Goal: Transaction & Acquisition: Purchase product/service

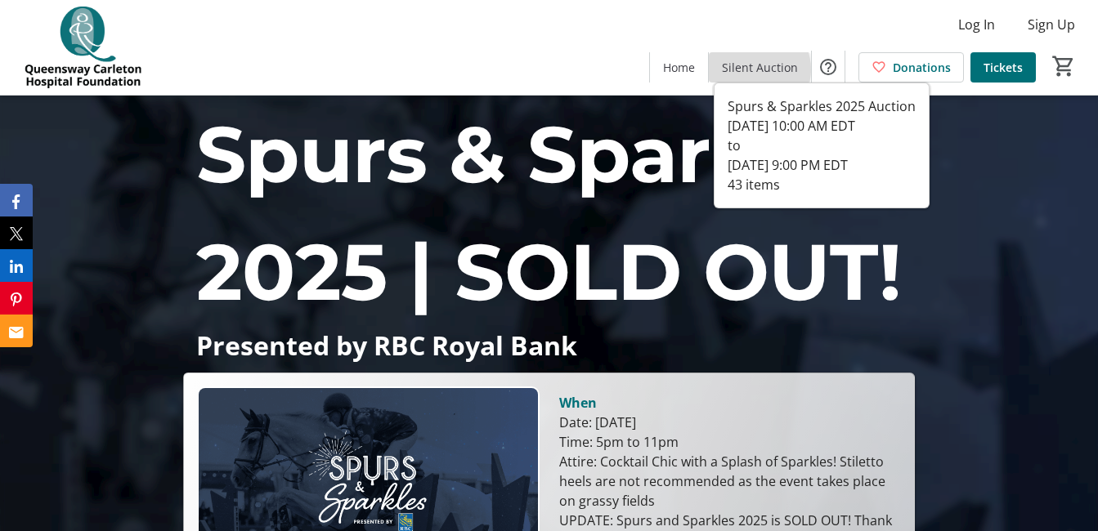
click at [755, 69] on span "Silent Auction" at bounding box center [760, 67] width 76 height 17
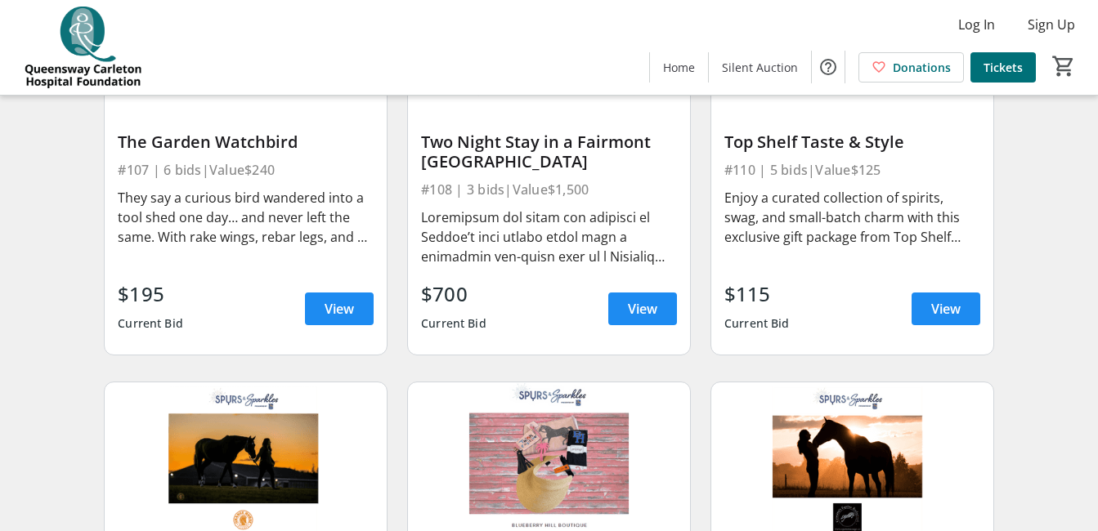
scroll to position [1177, 0]
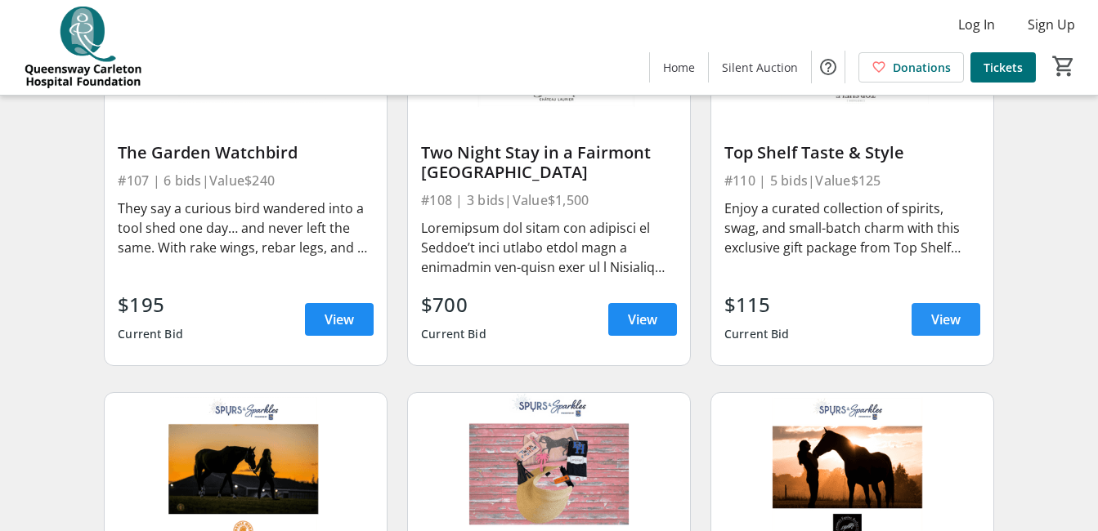
click at [943, 329] on span "View" at bounding box center [945, 320] width 29 height 20
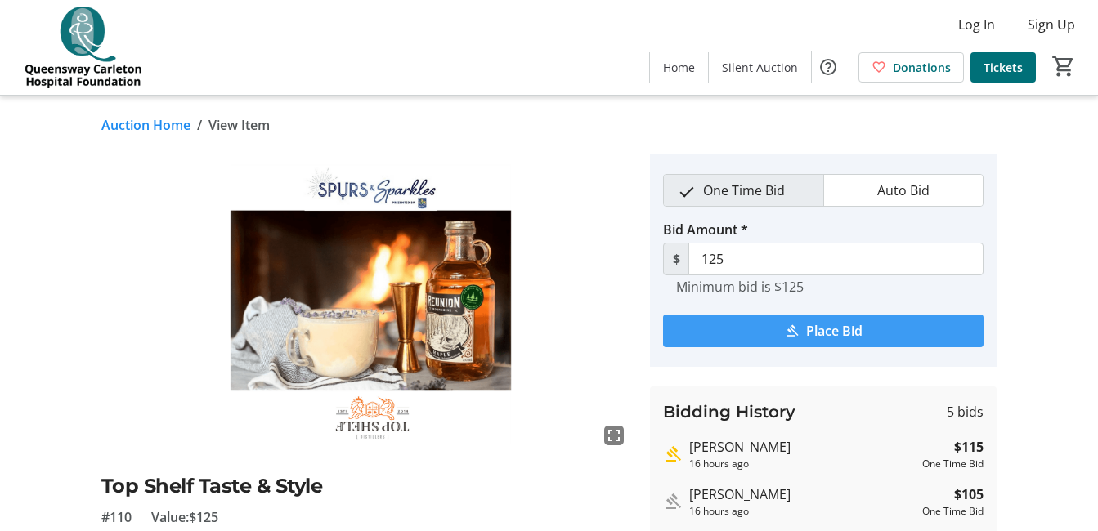
click at [806, 330] on span "Place Bid" at bounding box center [834, 331] width 56 height 20
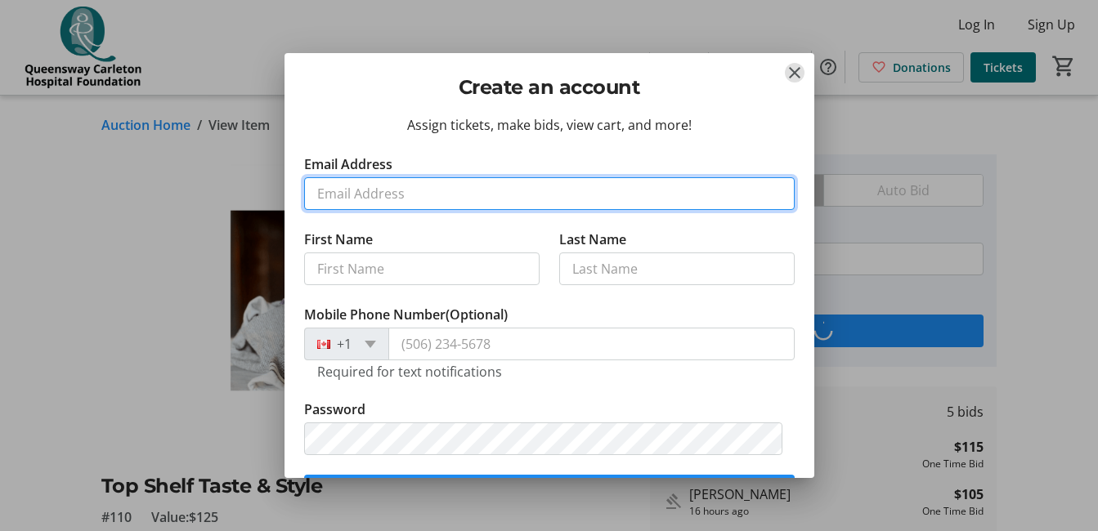
click at [334, 187] on input "Email Address" at bounding box center [549, 193] width 491 height 33
type input "jo-anned@sympatico.ca"
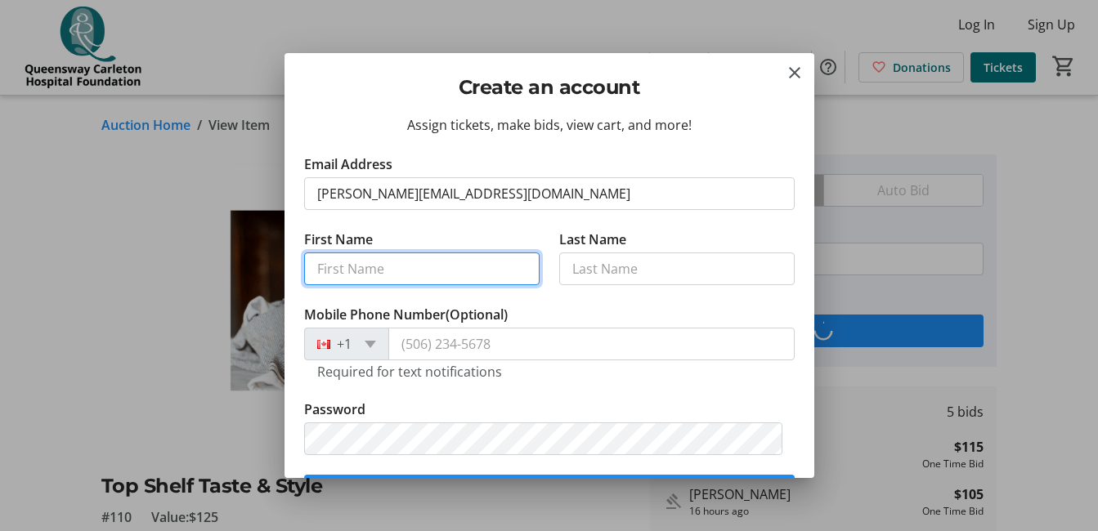
type input "Jo-Anne"
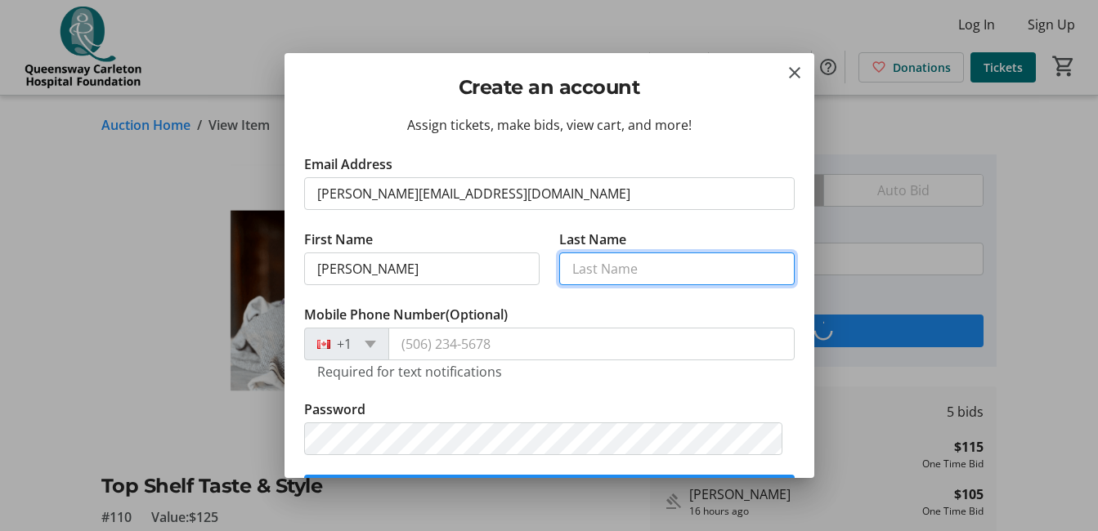
type input "Doherty"
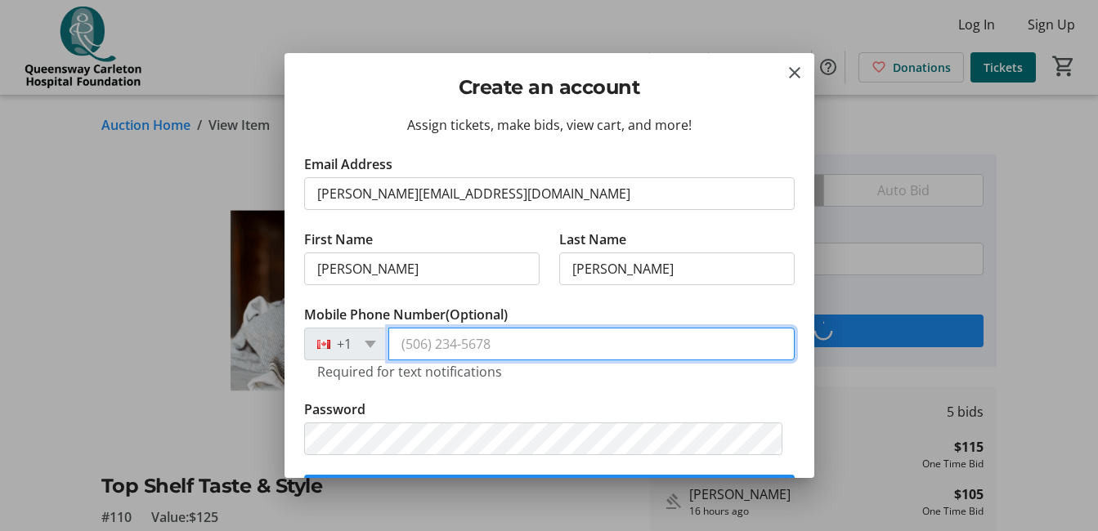
type input "(613) 825-6548"
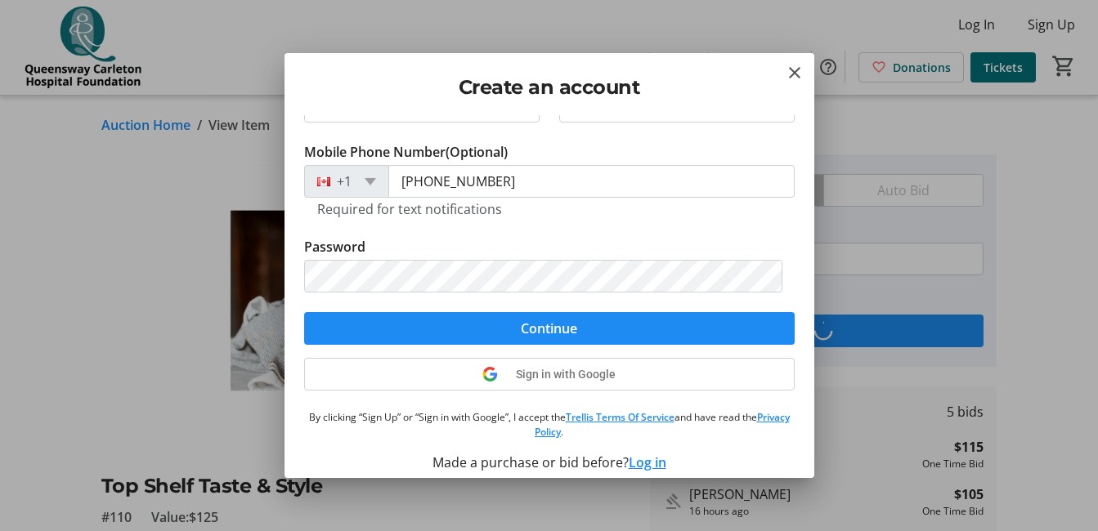
scroll to position [164, 0]
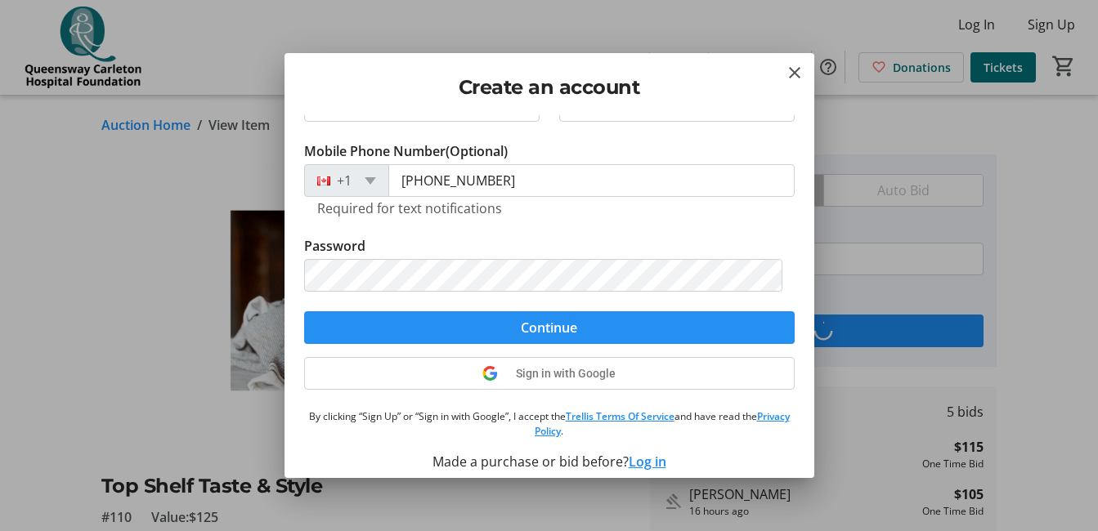
click at [546, 320] on span "Continue" at bounding box center [549, 328] width 56 height 20
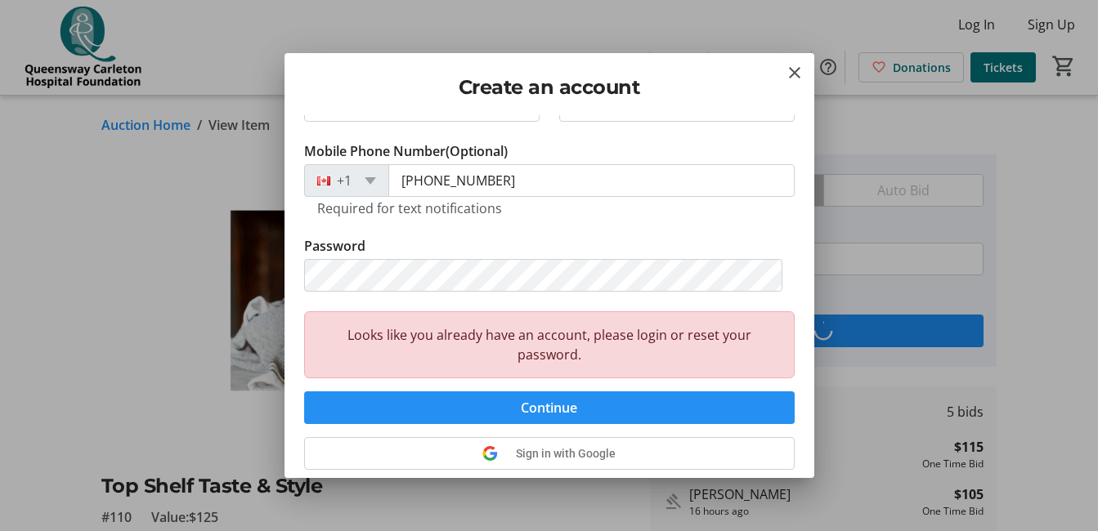
click at [539, 402] on span "Continue" at bounding box center [549, 408] width 56 height 20
click at [539, 401] on span "Continue" at bounding box center [549, 408] width 56 height 20
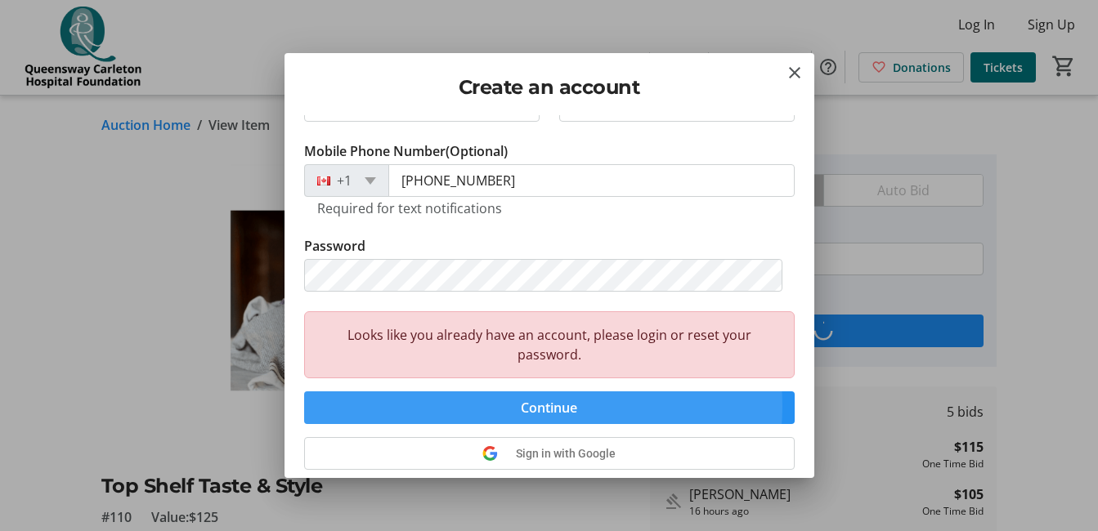
click at [529, 406] on span "Continue" at bounding box center [549, 408] width 56 height 20
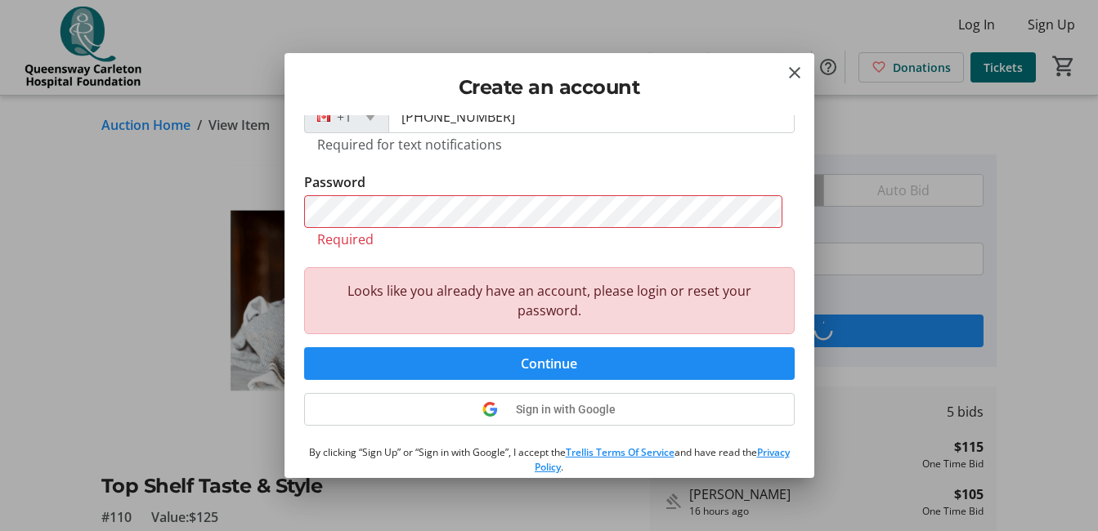
scroll to position [229, 0]
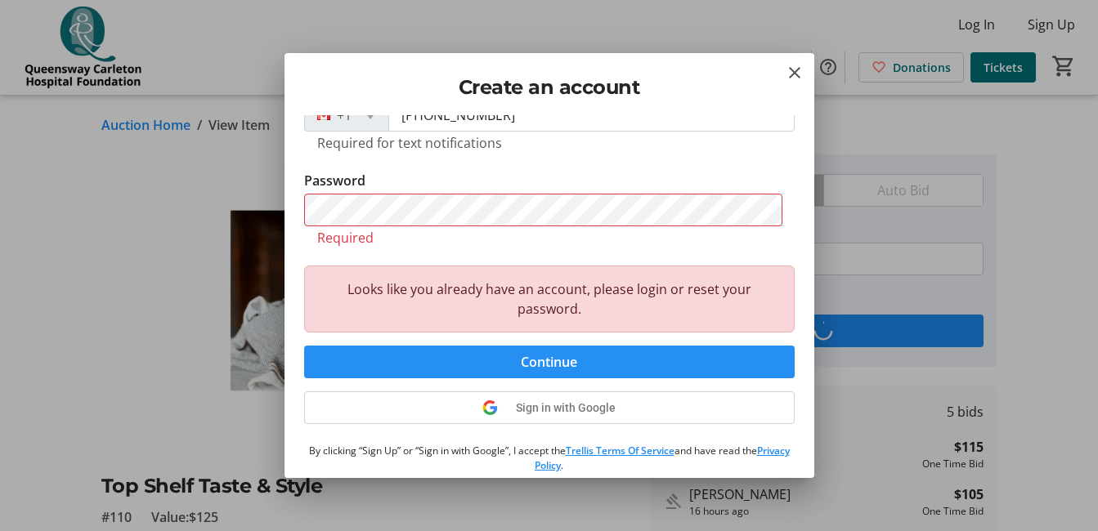
click at [540, 364] on span "Continue" at bounding box center [549, 362] width 56 height 20
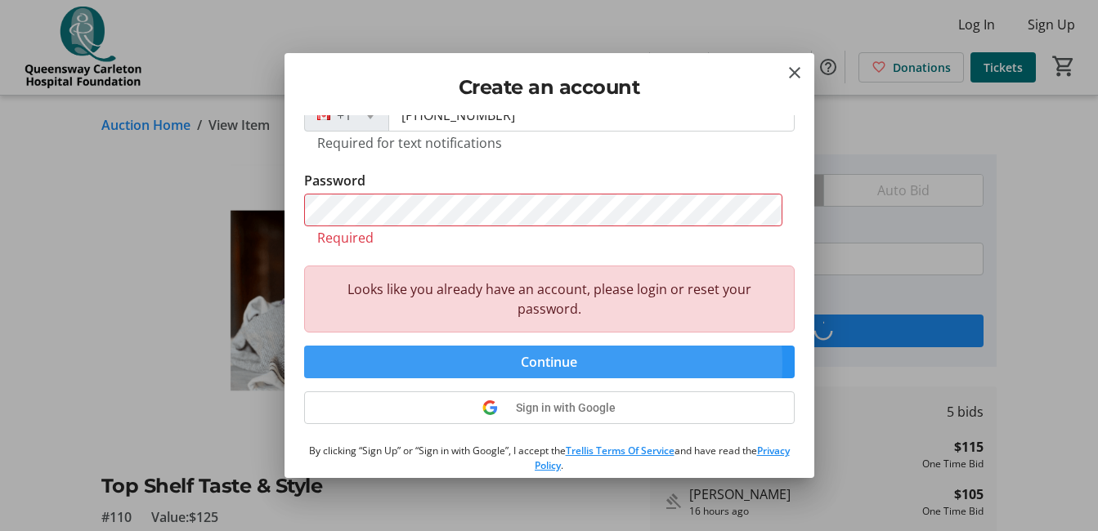
scroll to position [276, 0]
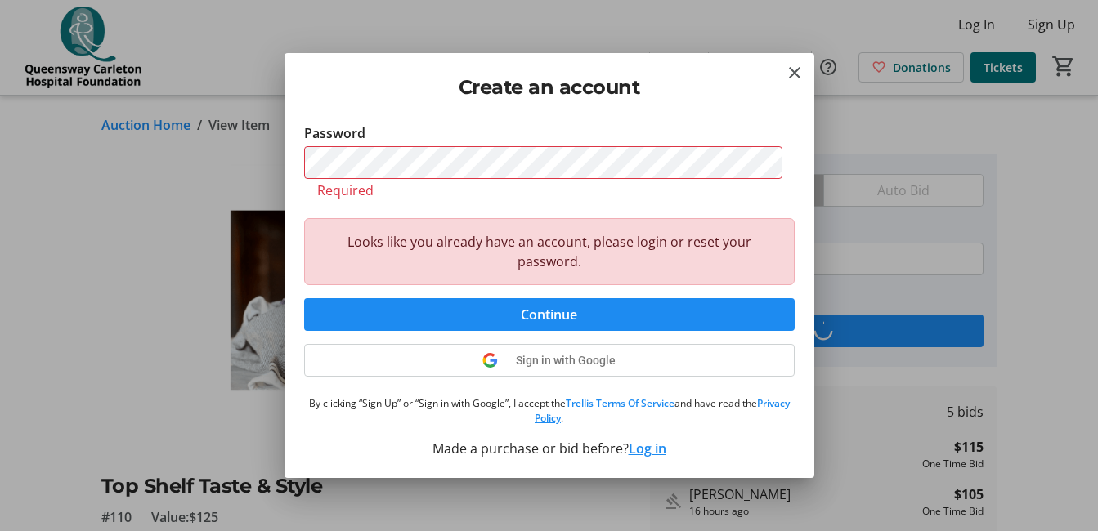
click at [639, 448] on button "Log in" at bounding box center [648, 449] width 38 height 20
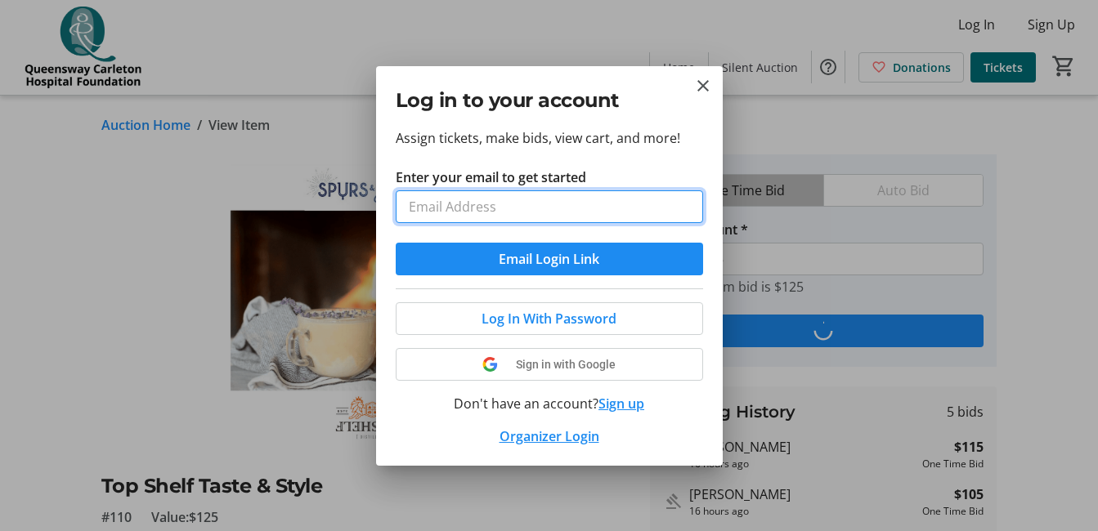
click at [421, 204] on input "Enter your email to get started" at bounding box center [549, 206] width 307 height 33
type input "jo-anned@sympatico.ca"
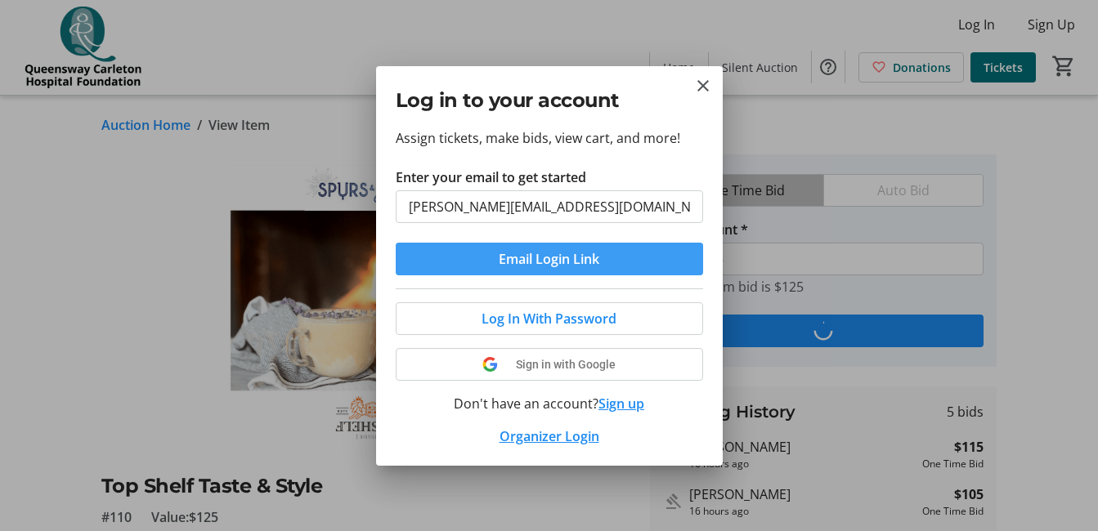
click at [560, 253] on span "Email Login Link" at bounding box center [549, 259] width 101 height 20
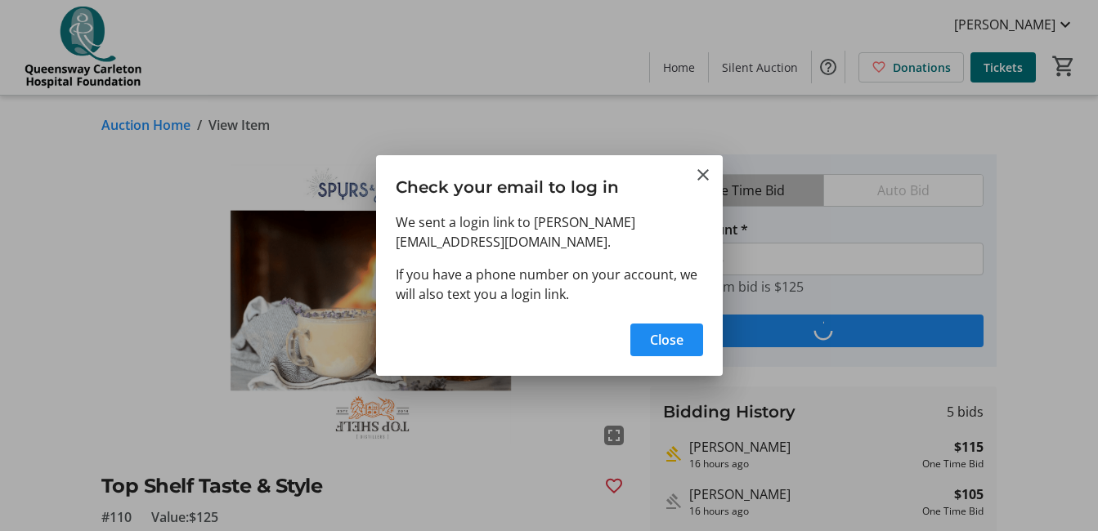
type input "135"
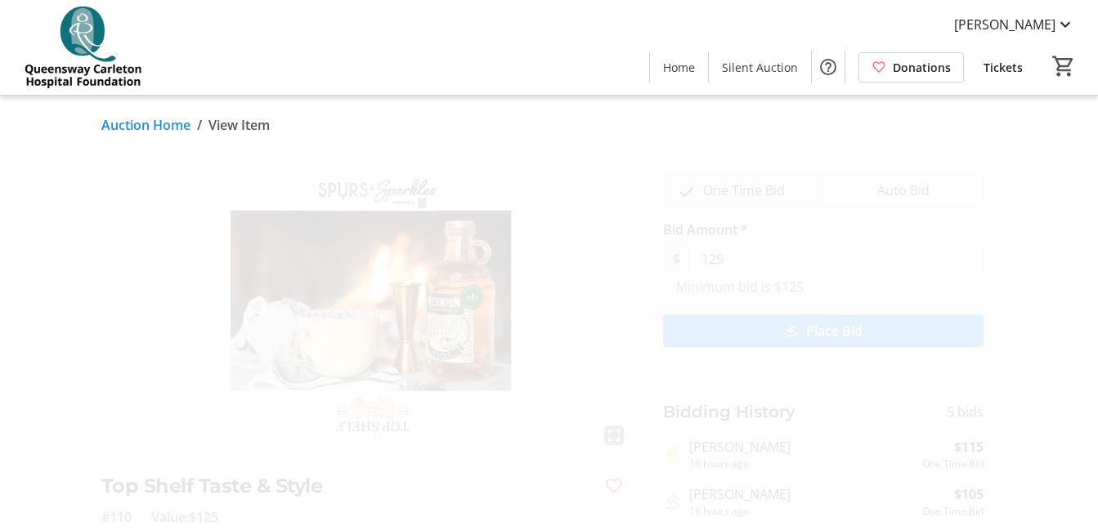
click at [822, 323] on span "Place Bid" at bounding box center [834, 331] width 56 height 20
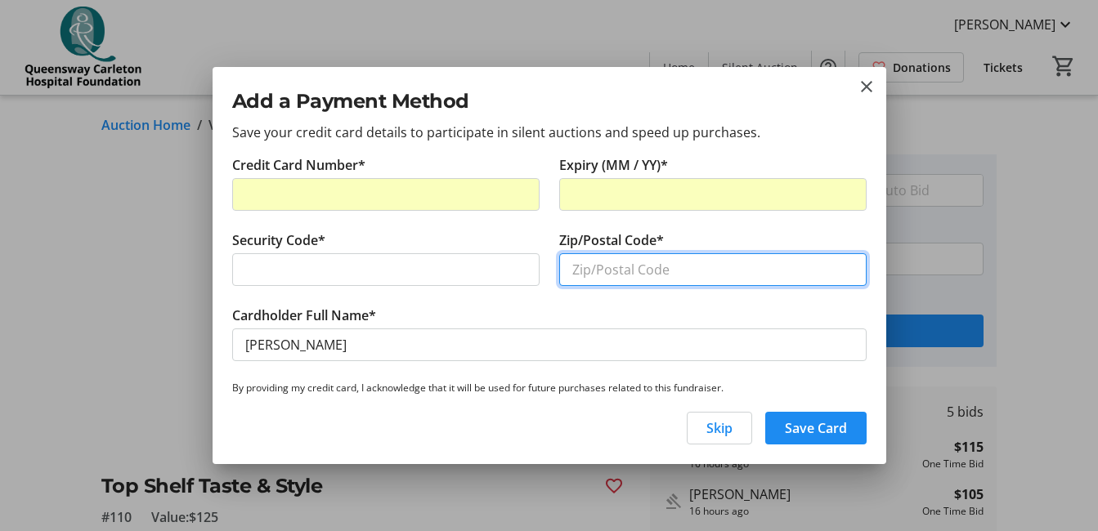
click at [581, 262] on input "Zip/Postal Code*" at bounding box center [712, 269] width 307 height 33
type input "K2J 2Z9"
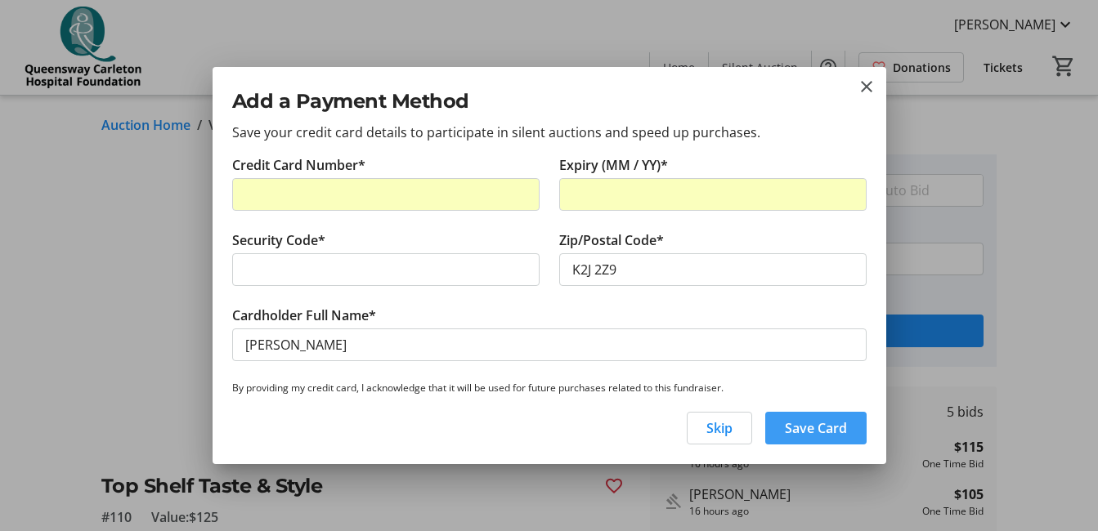
click at [794, 424] on span "Save Card" at bounding box center [816, 429] width 62 height 20
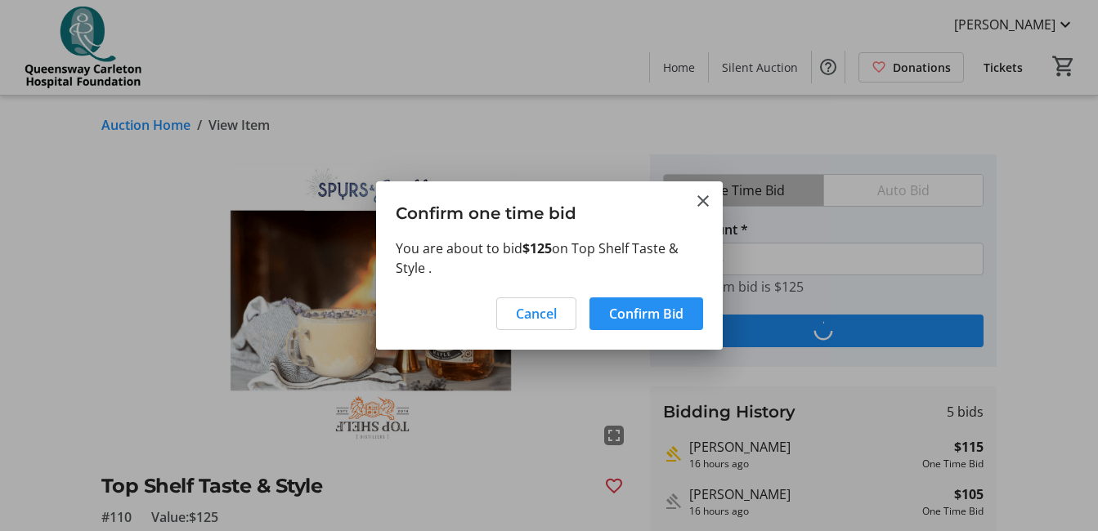
click at [616, 315] on span "Confirm Bid" at bounding box center [646, 314] width 74 height 20
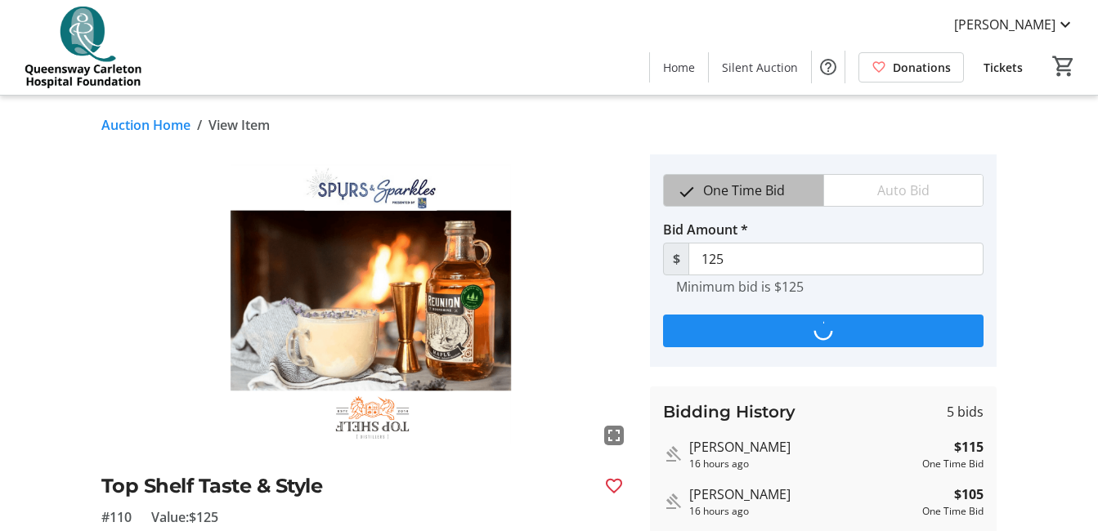
type input "135"
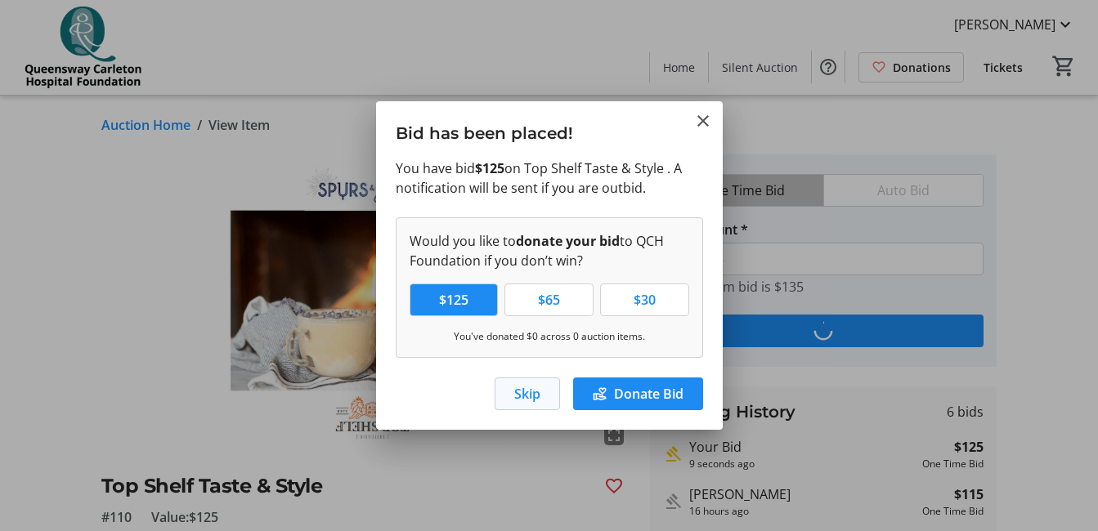
click at [542, 393] on span "button" at bounding box center [527, 393] width 64 height 39
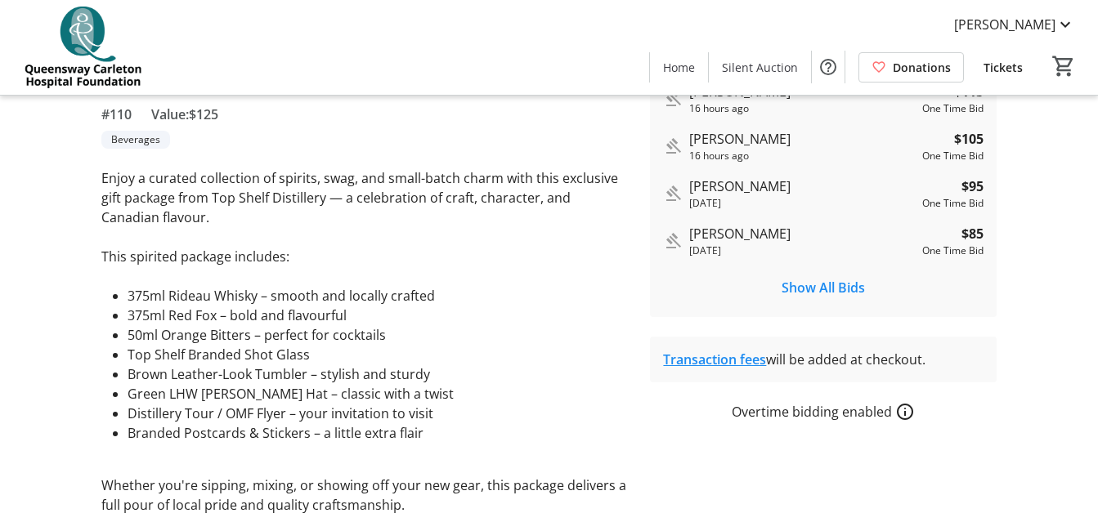
scroll to position [449, 0]
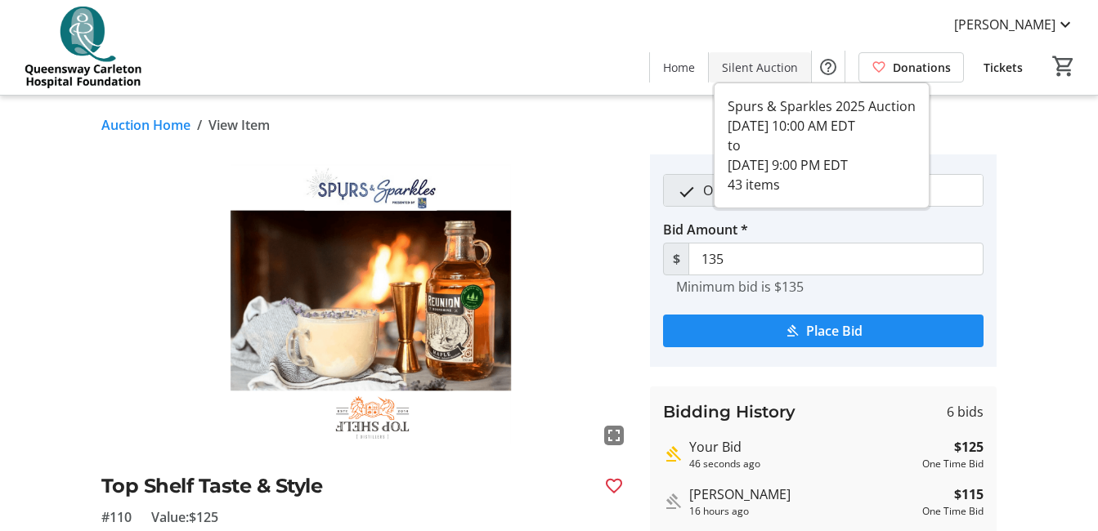
click at [758, 64] on span "Silent Auction" at bounding box center [760, 67] width 76 height 17
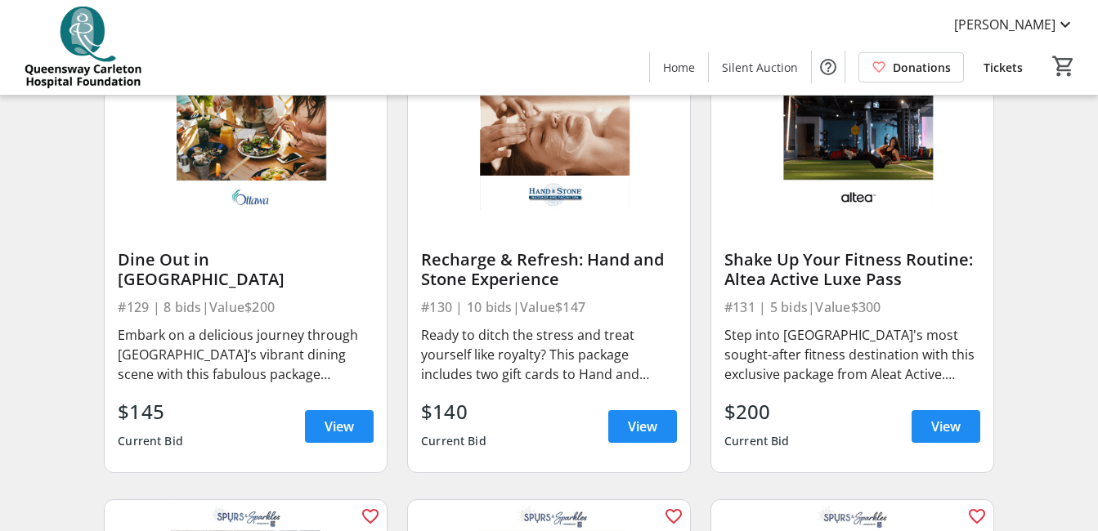
scroll to position [4184, 0]
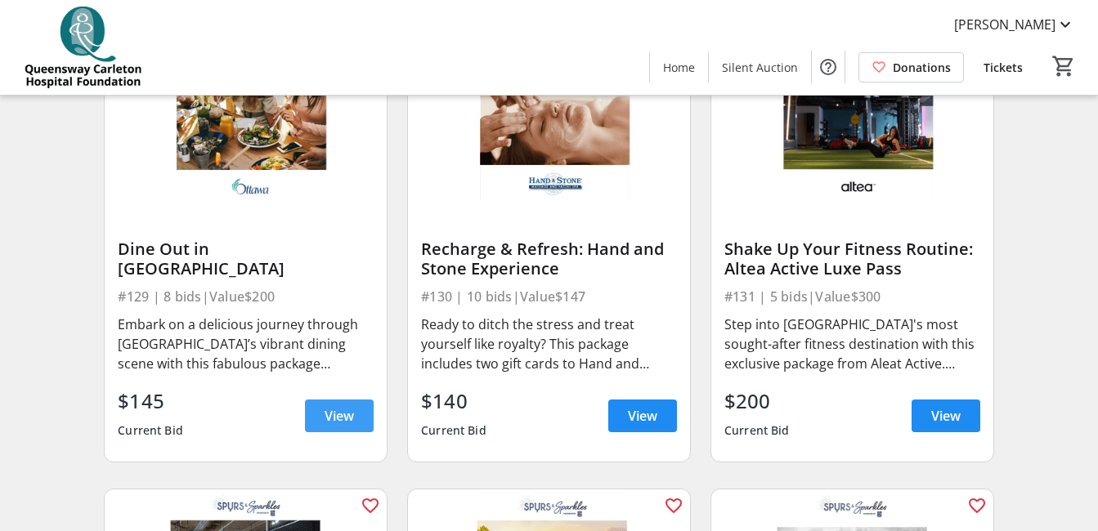
click at [334, 425] on span "View" at bounding box center [339, 416] width 29 height 20
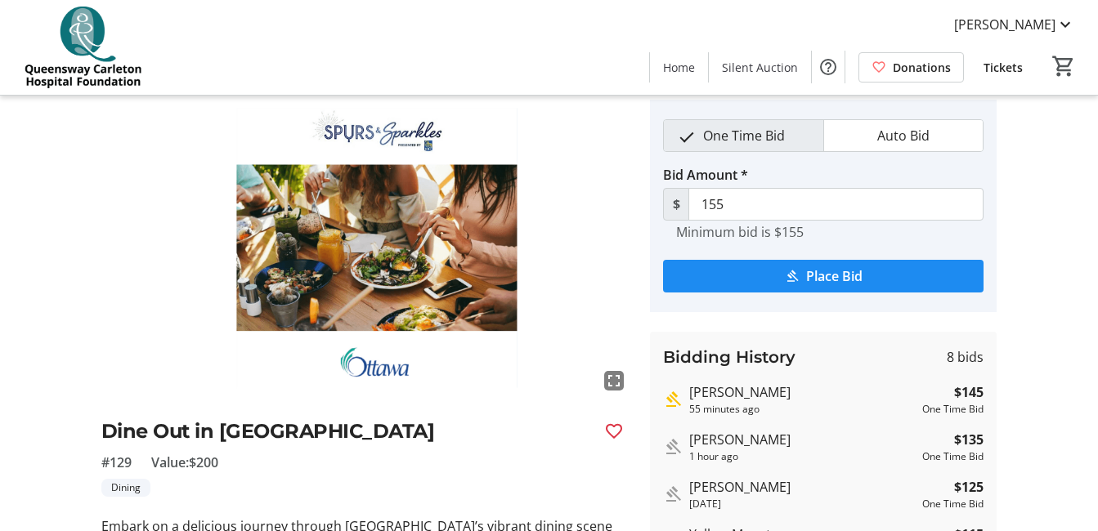
scroll to position [22, 0]
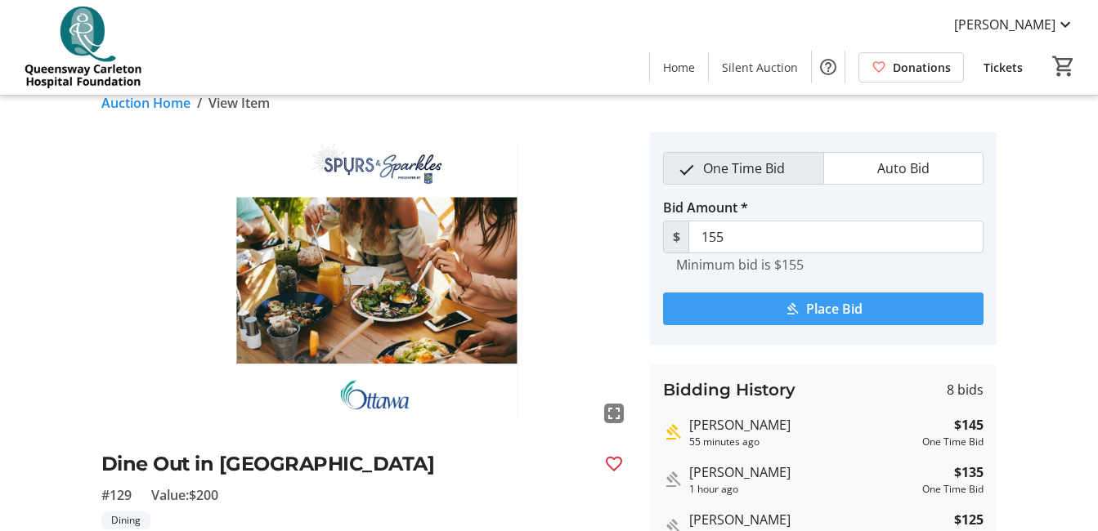
click at [794, 304] on mat-icon "submit" at bounding box center [792, 309] width 15 height 15
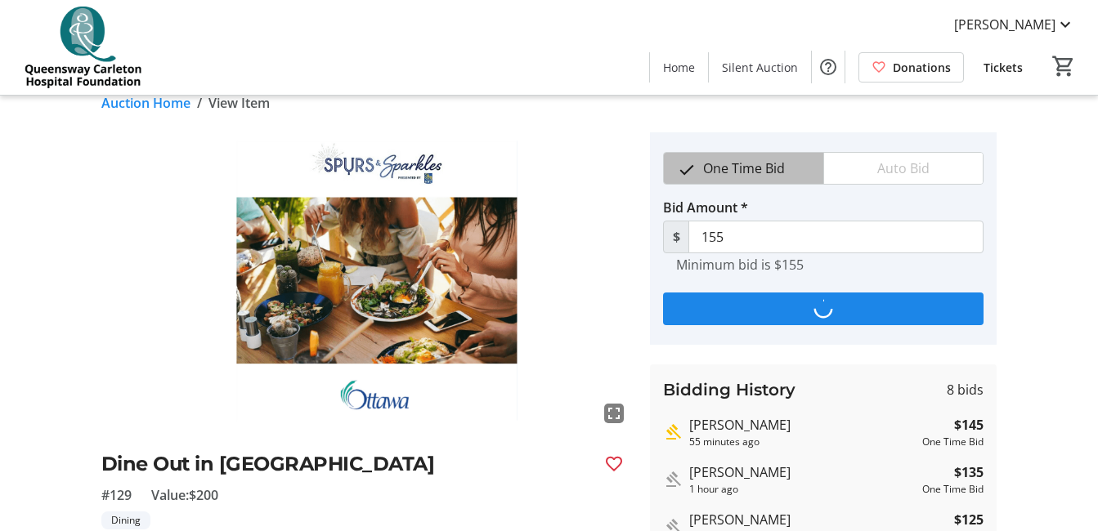
scroll to position [0, 0]
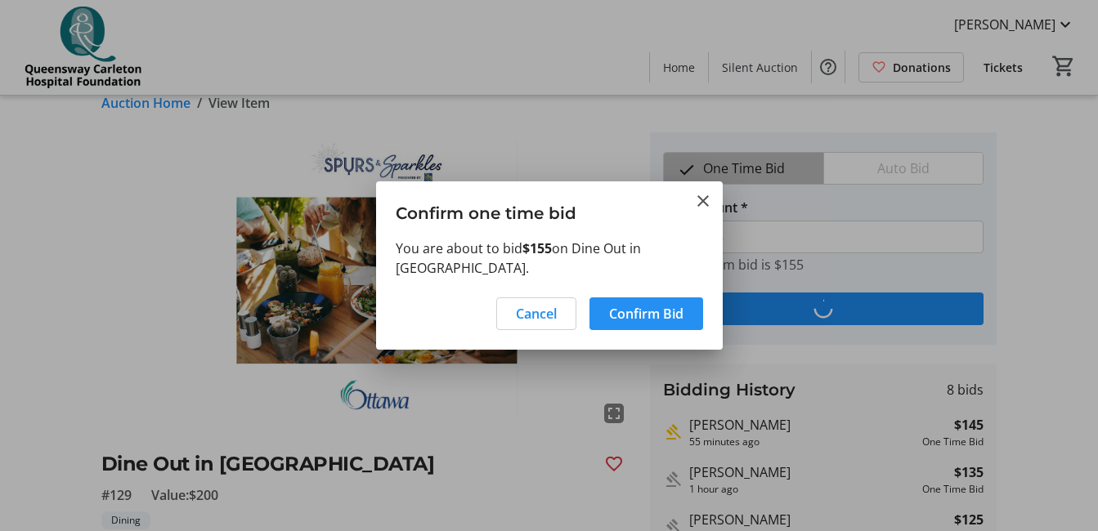
click at [632, 304] on span "Confirm Bid" at bounding box center [646, 314] width 74 height 20
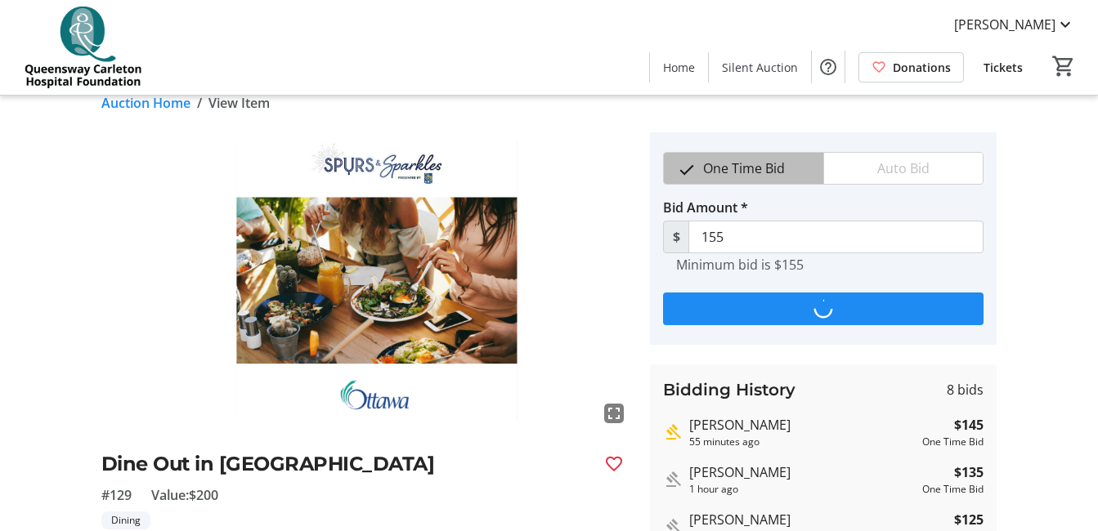
scroll to position [22, 0]
type input "165"
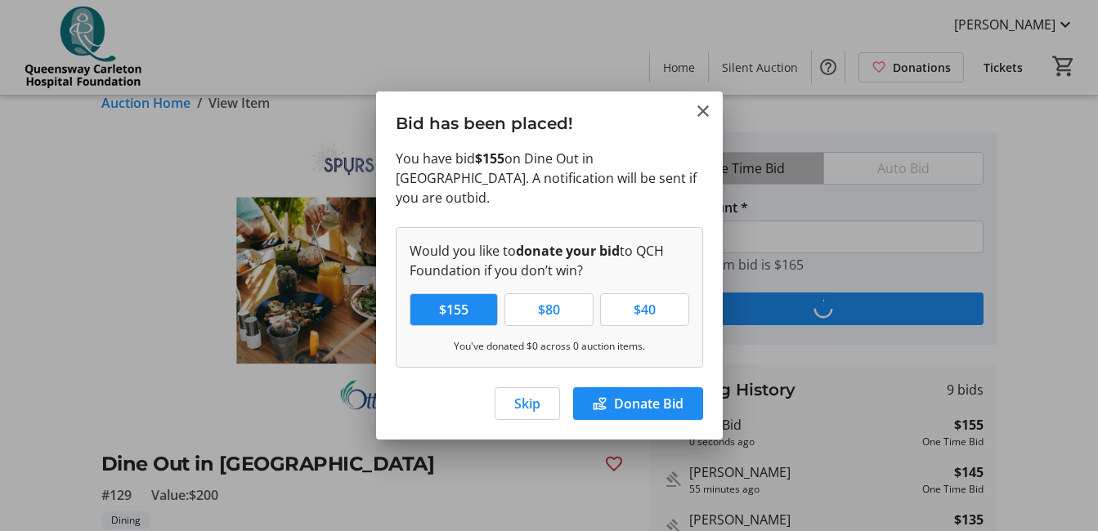
scroll to position [0, 0]
click at [530, 395] on span "Skip" at bounding box center [527, 404] width 26 height 20
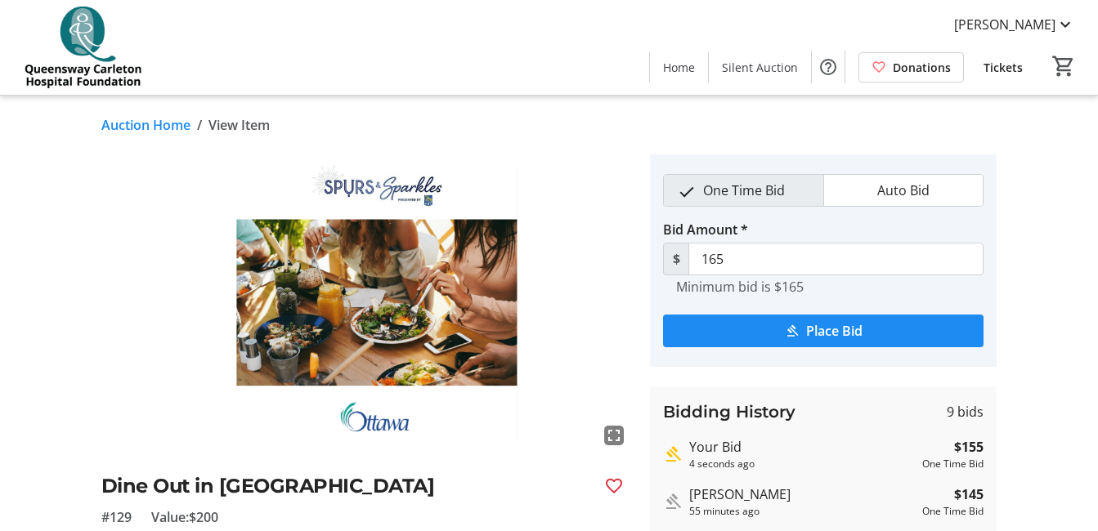
scroll to position [22, 0]
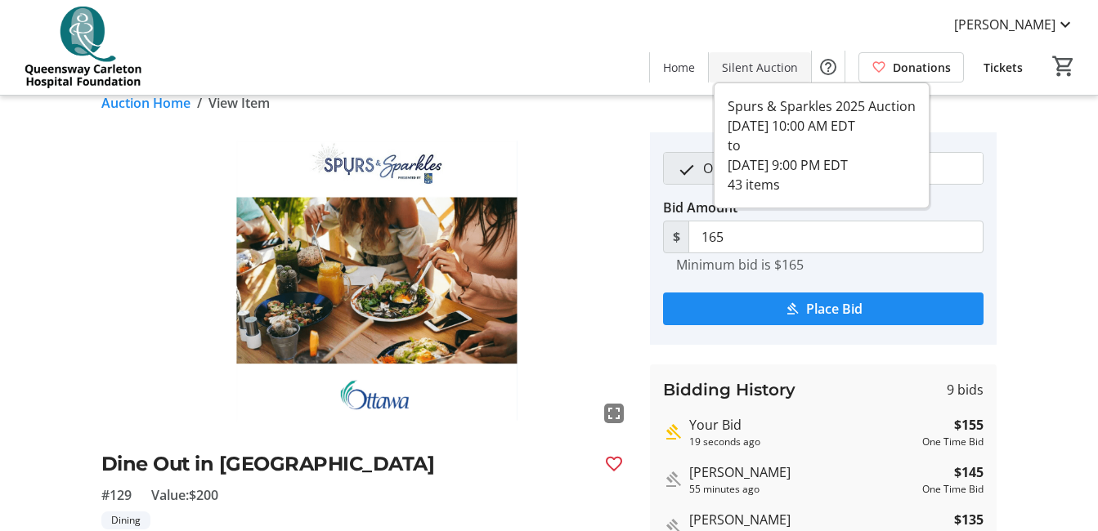
click at [782, 69] on span "Silent Auction" at bounding box center [760, 67] width 76 height 17
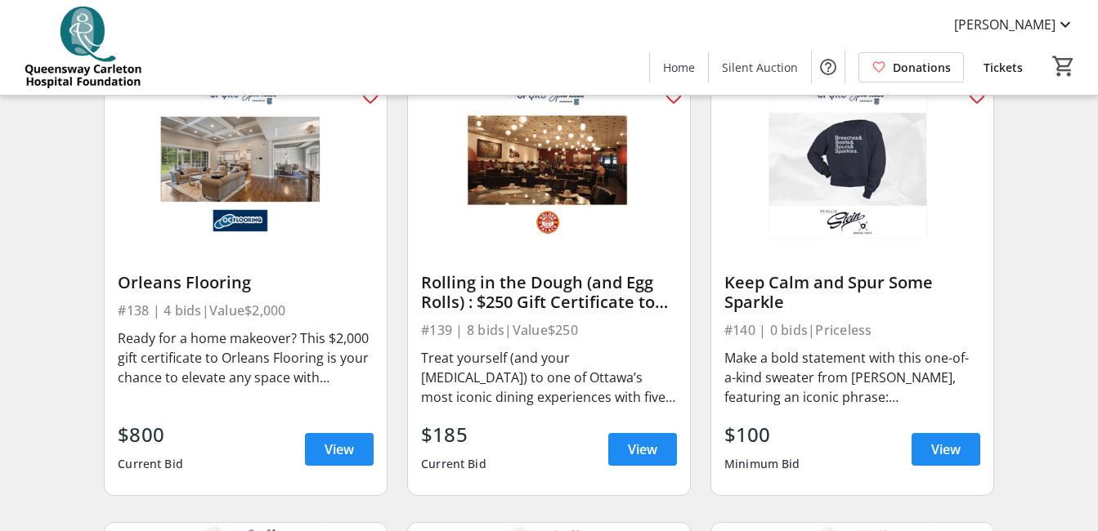
scroll to position [5492, 0]
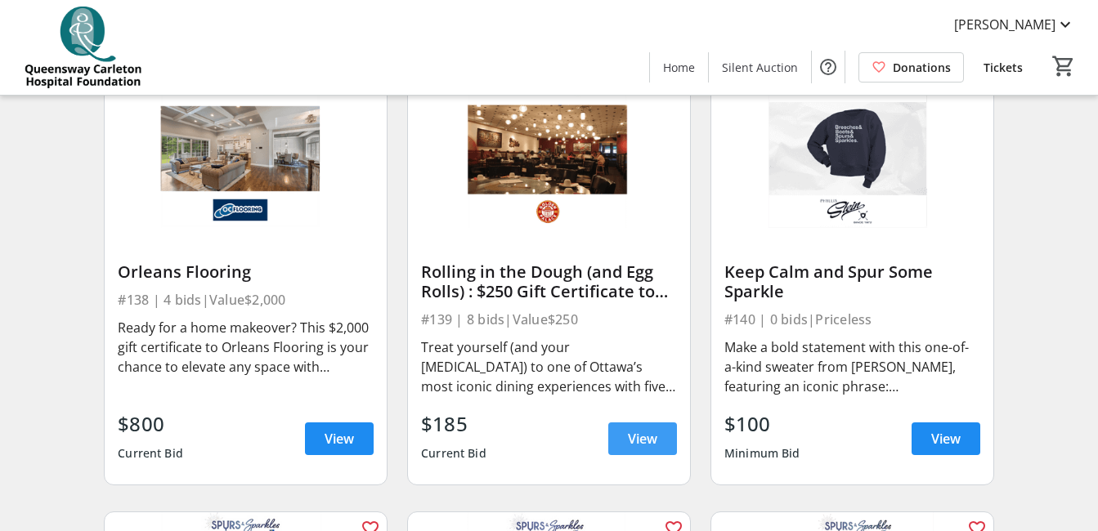
click at [637, 449] on span "View" at bounding box center [642, 439] width 29 height 20
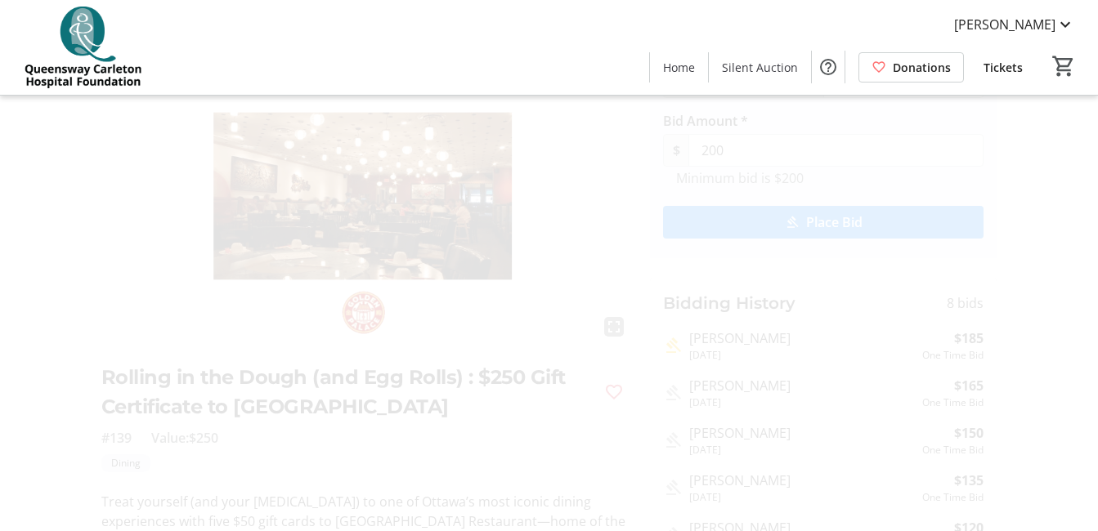
scroll to position [43, 0]
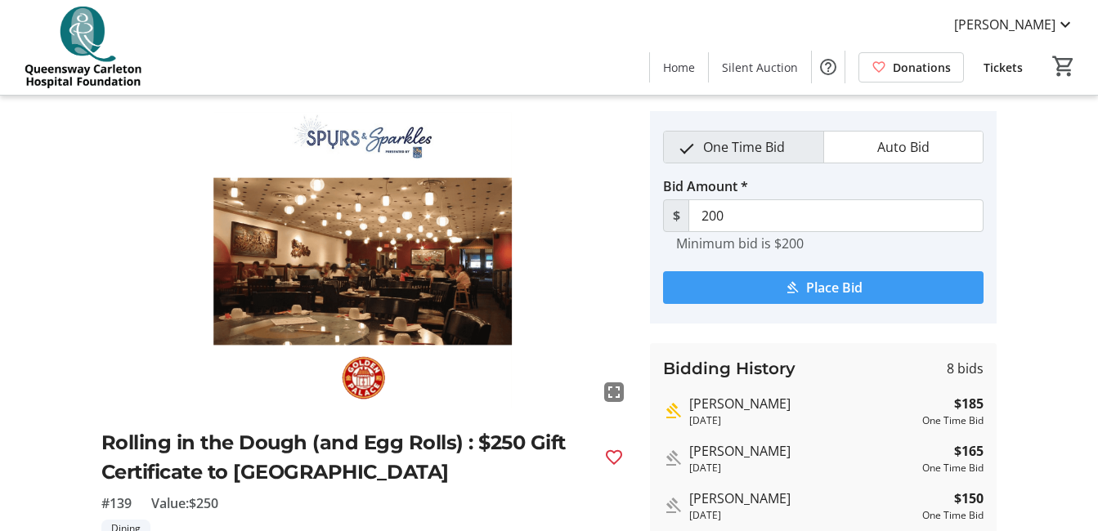
click at [791, 287] on mat-icon "submit" at bounding box center [792, 287] width 15 height 15
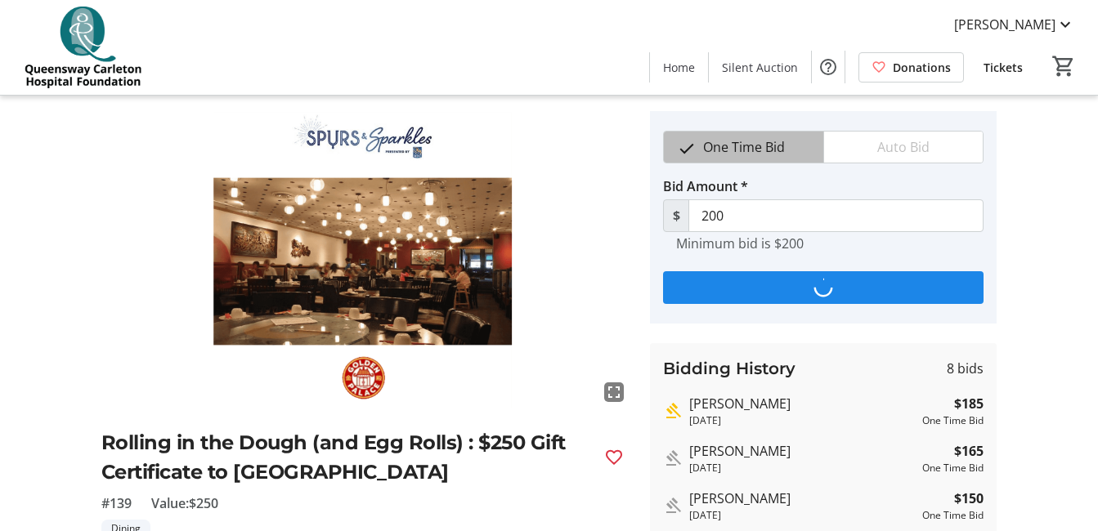
scroll to position [0, 0]
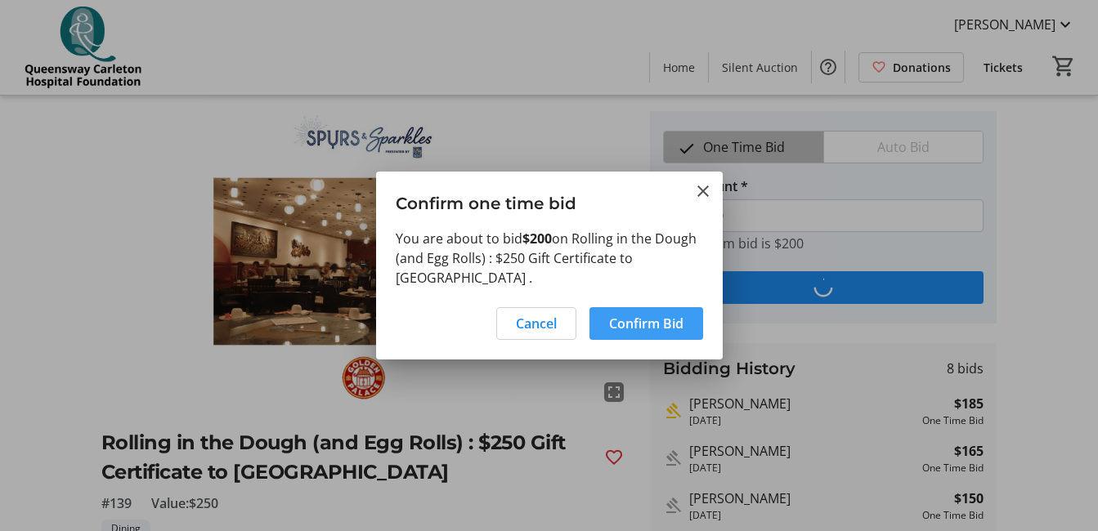
click at [648, 321] on span "Confirm Bid" at bounding box center [646, 324] width 74 height 20
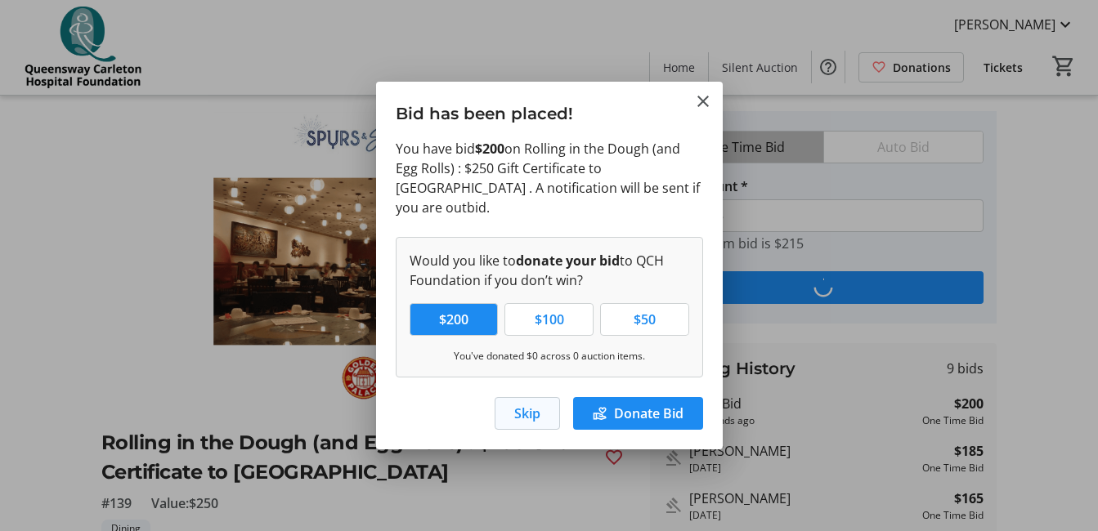
click at [518, 404] on span "Skip" at bounding box center [527, 414] width 26 height 20
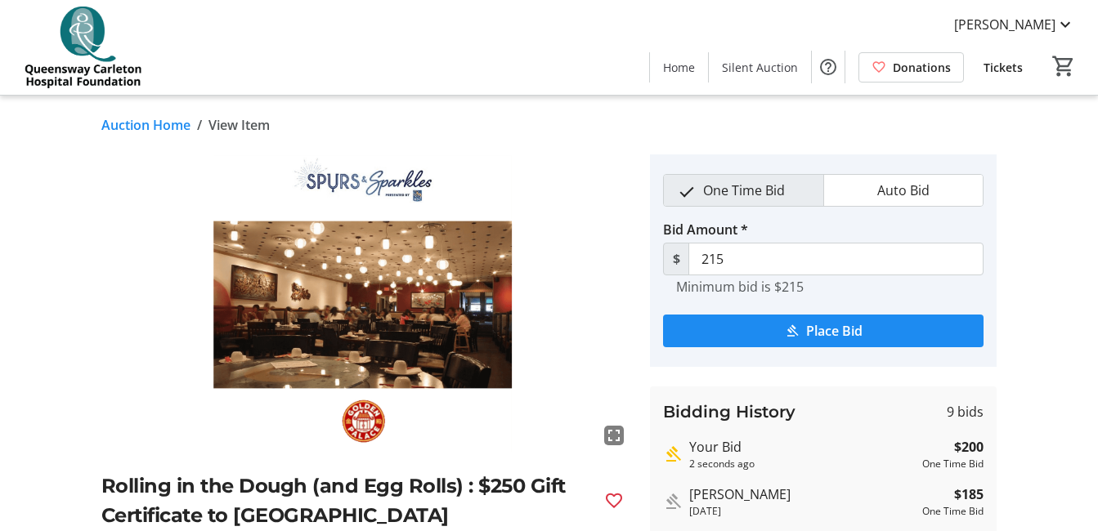
scroll to position [43, 0]
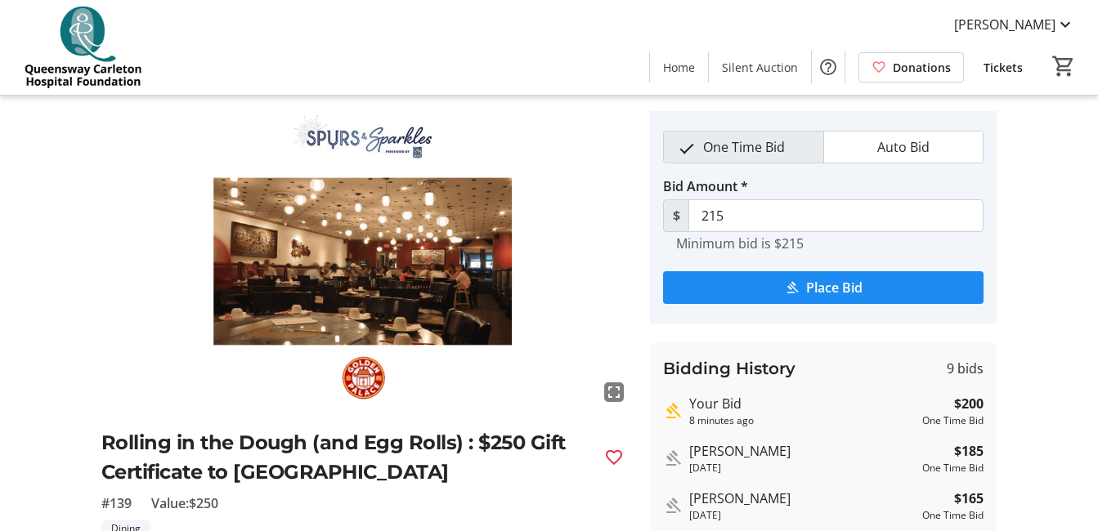
type input "230"
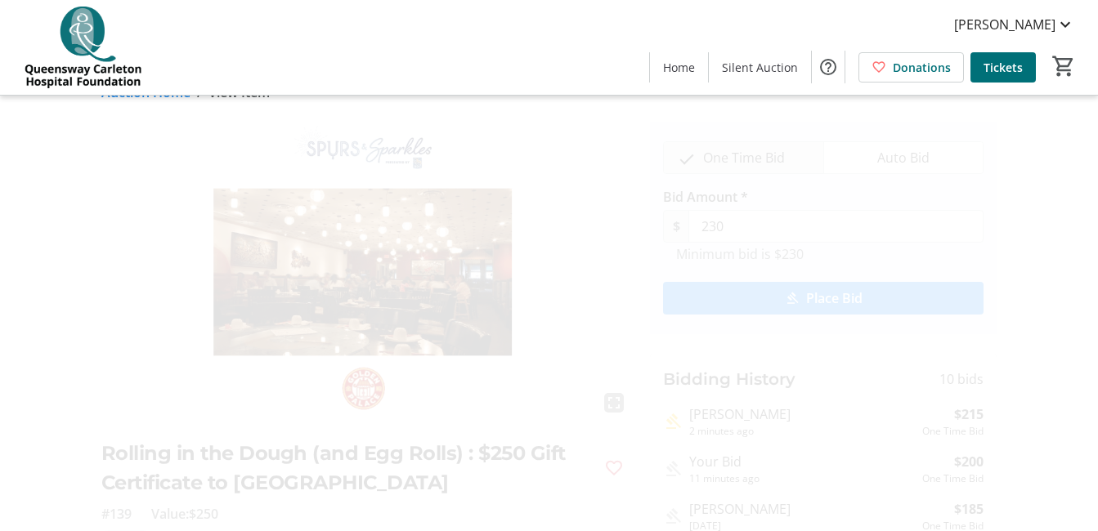
scroll to position [98, 0]
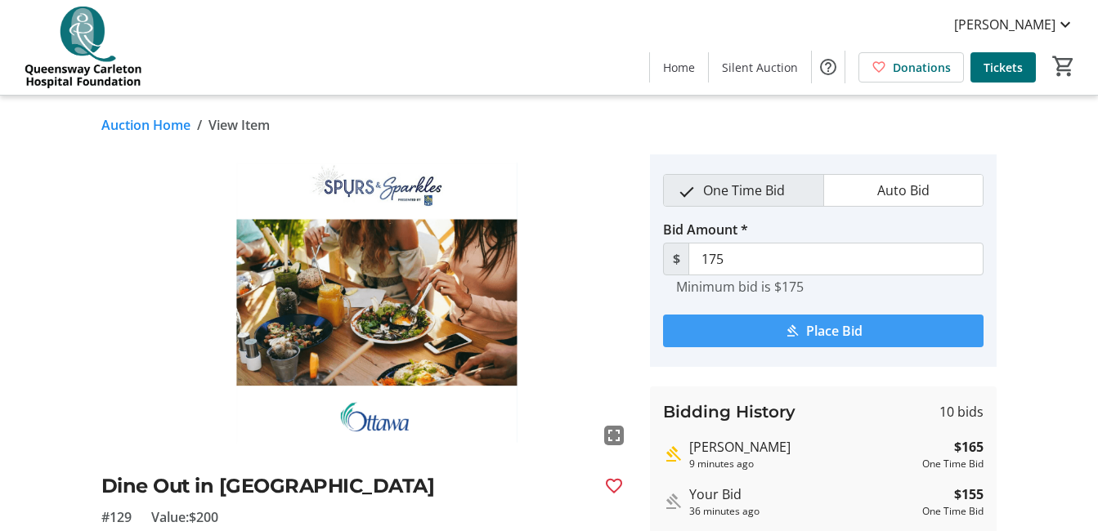
click at [818, 325] on span "Place Bid" at bounding box center [834, 331] width 56 height 20
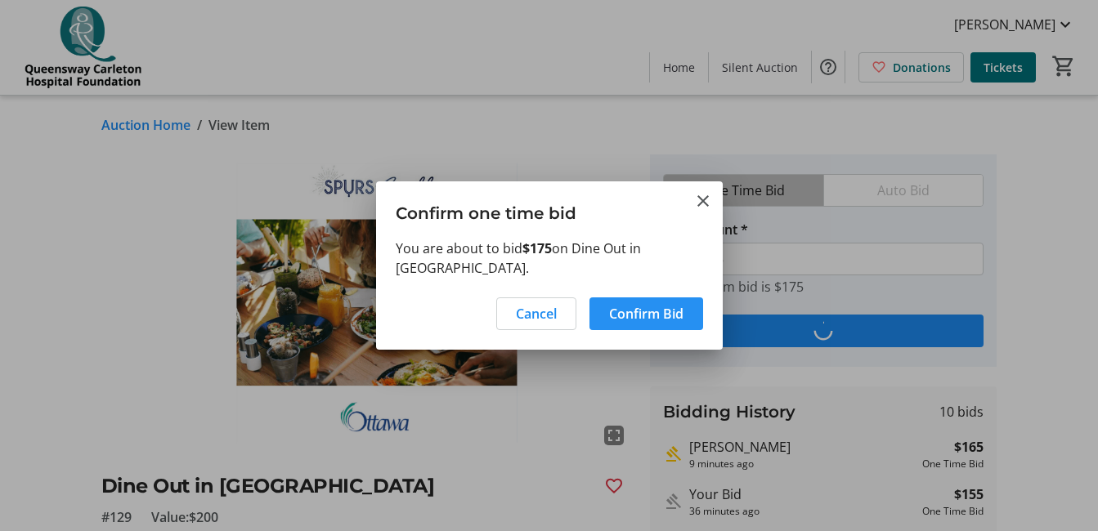
click at [658, 304] on span "Confirm Bid" at bounding box center [646, 314] width 74 height 20
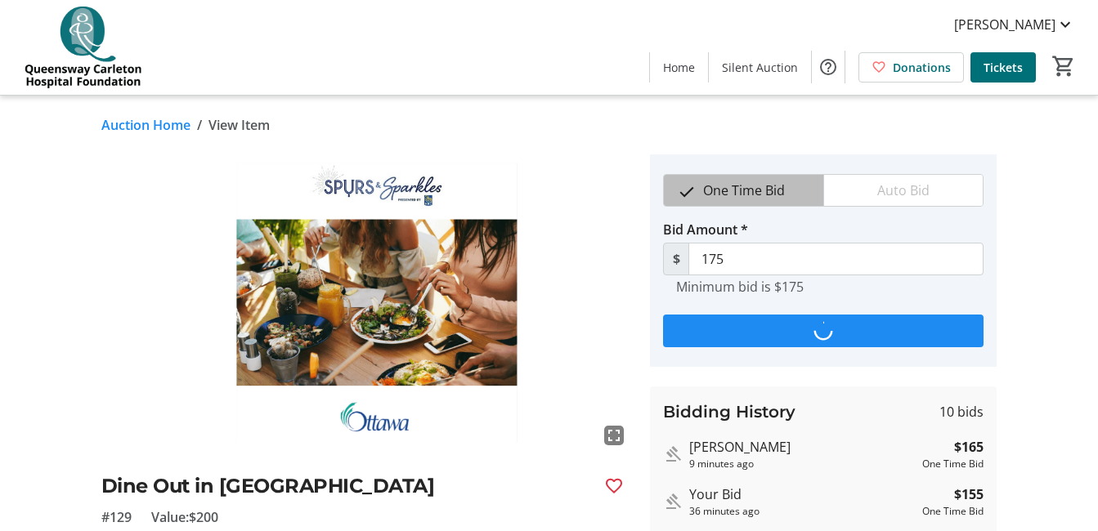
type input "185"
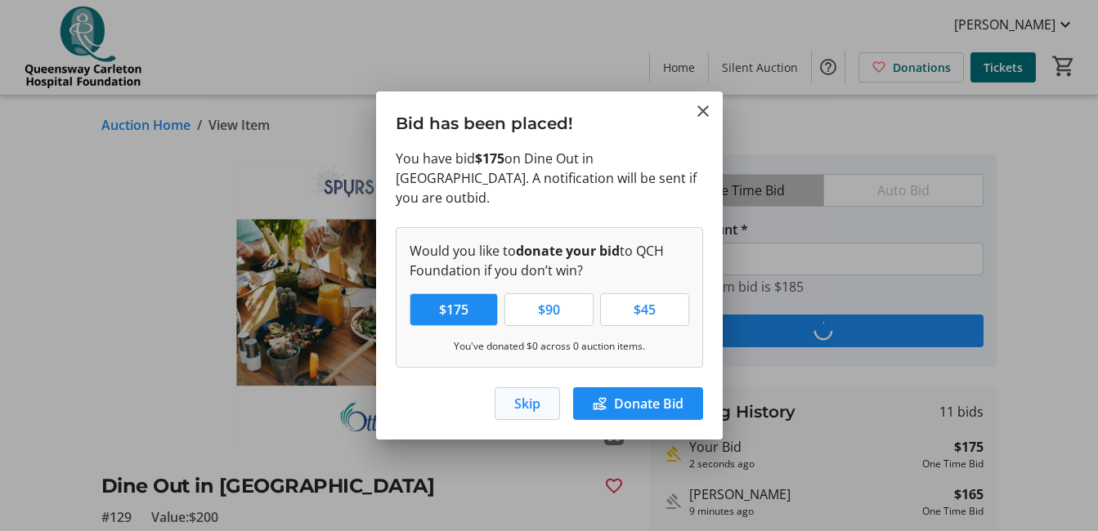
click at [514, 394] on span "Skip" at bounding box center [527, 404] width 26 height 20
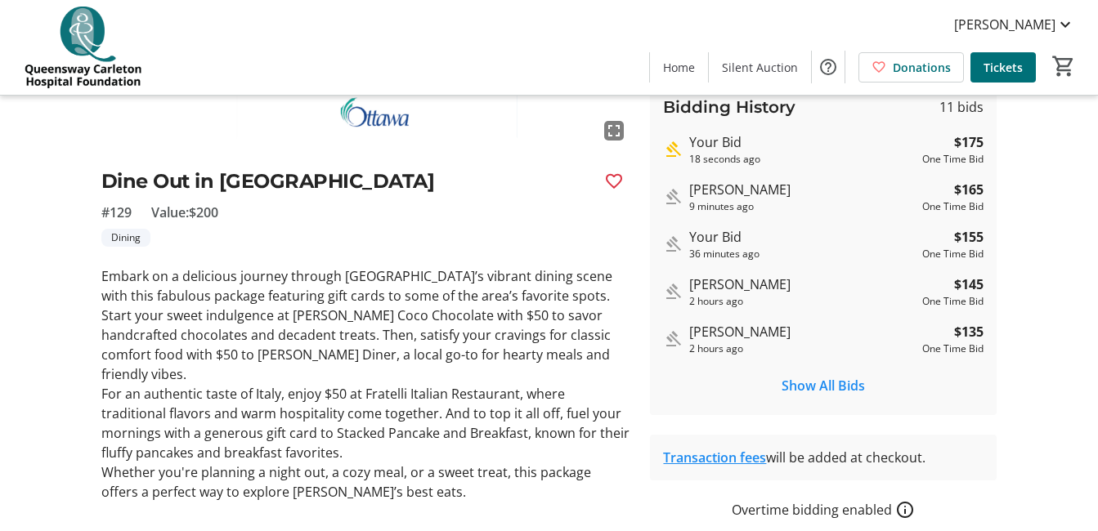
scroll to position [356, 0]
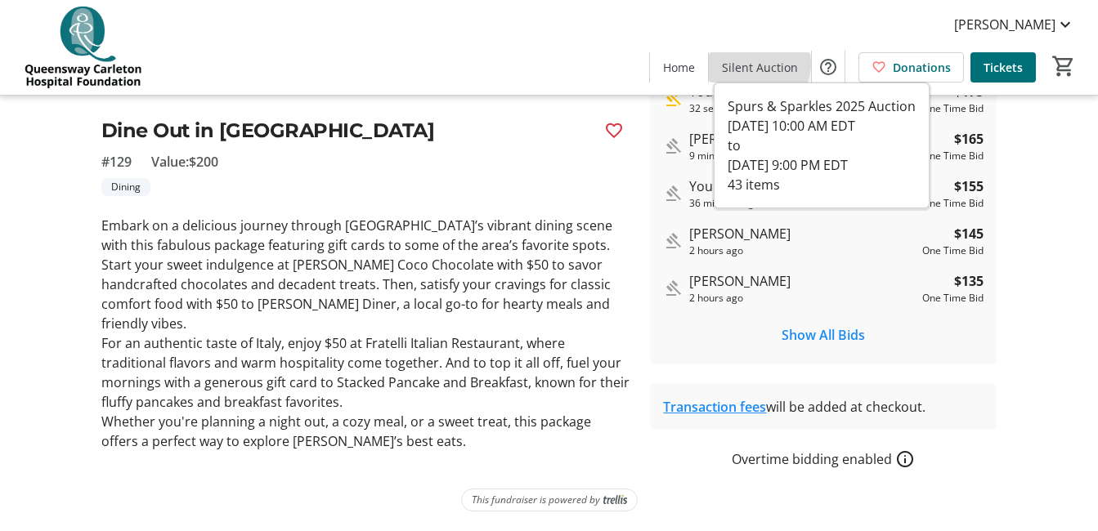
click at [762, 64] on span "Silent Auction" at bounding box center [760, 67] width 76 height 17
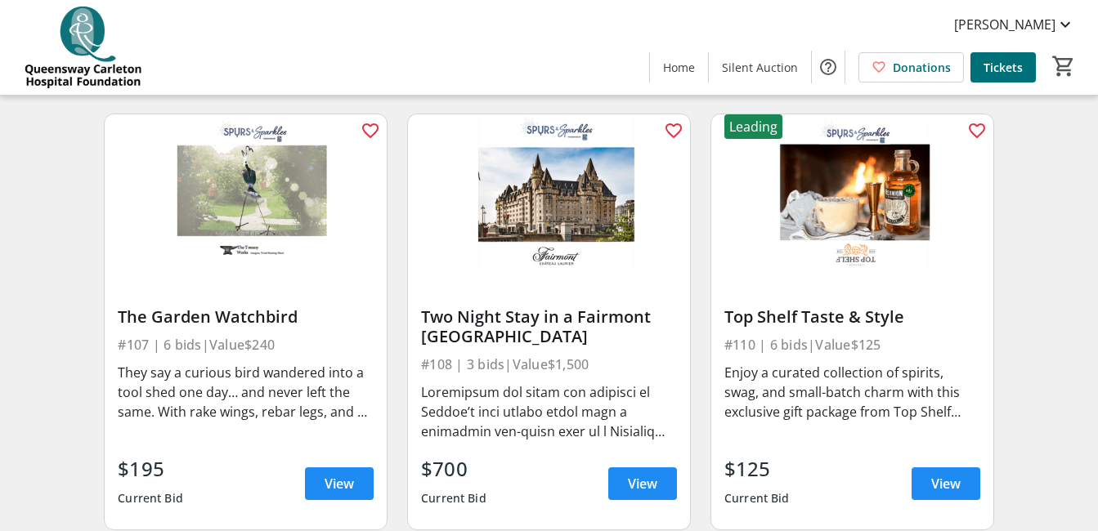
scroll to position [1100, 0]
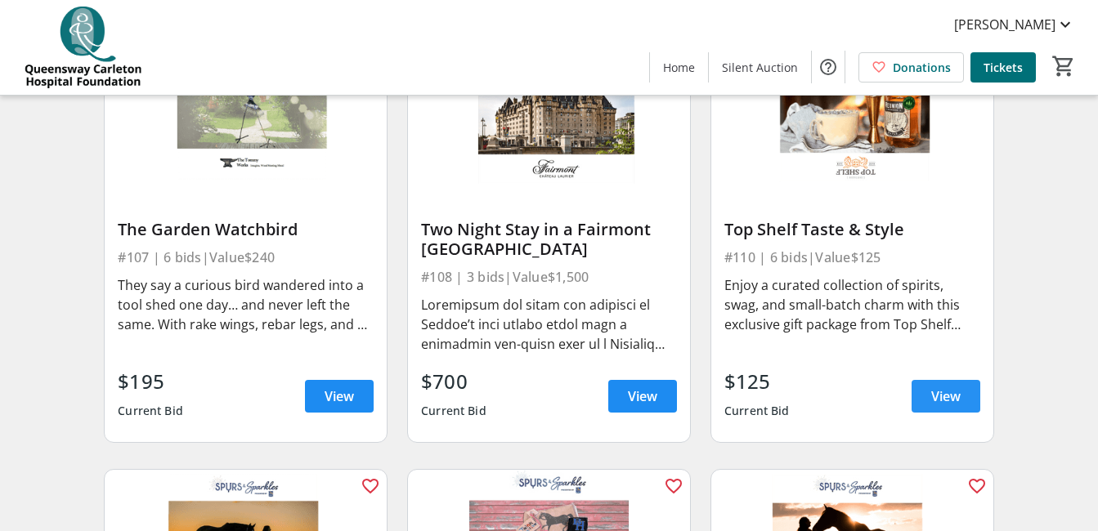
click at [931, 402] on span "View" at bounding box center [945, 397] width 29 height 20
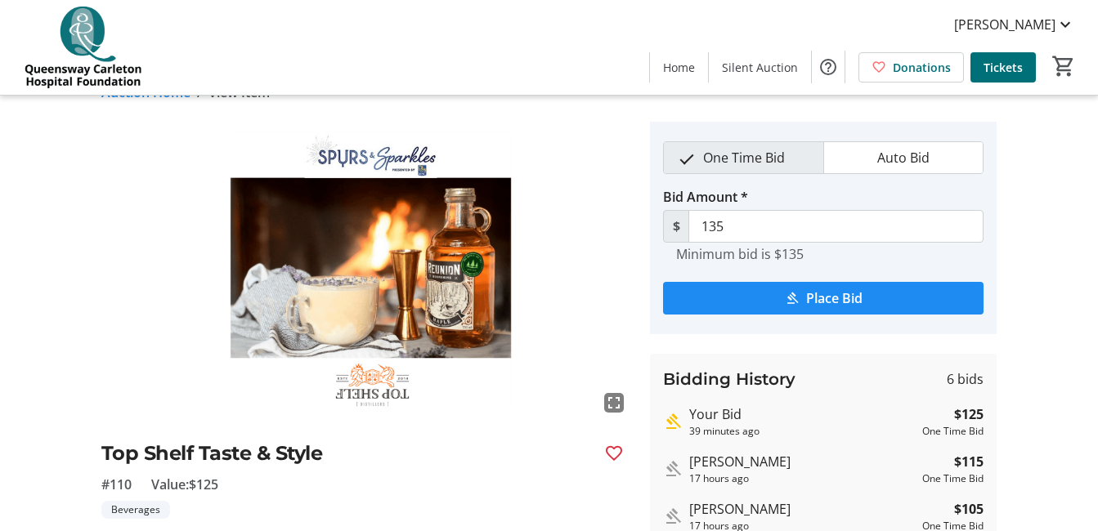
scroll to position [141, 0]
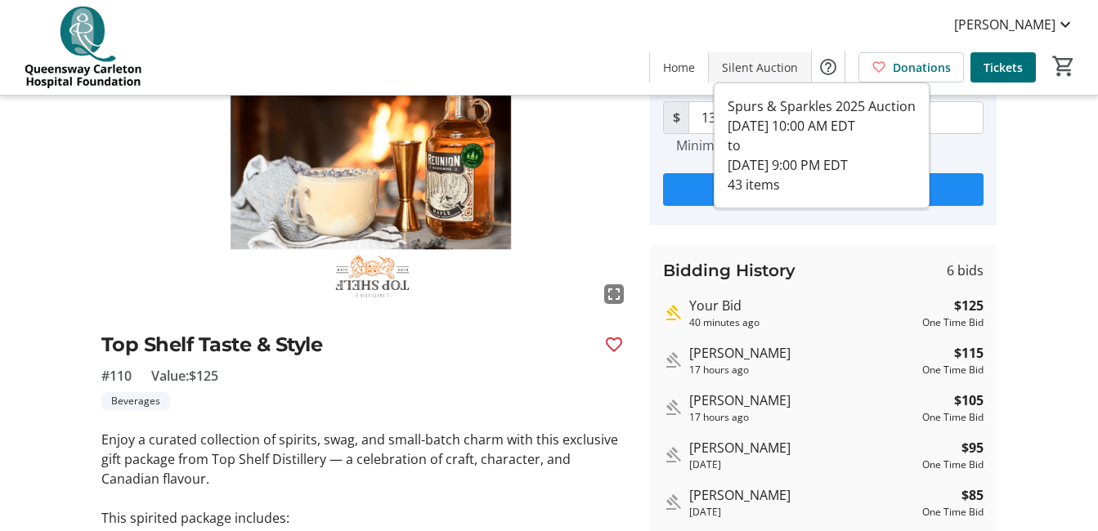
click at [761, 65] on span "Silent Auction" at bounding box center [760, 67] width 76 height 17
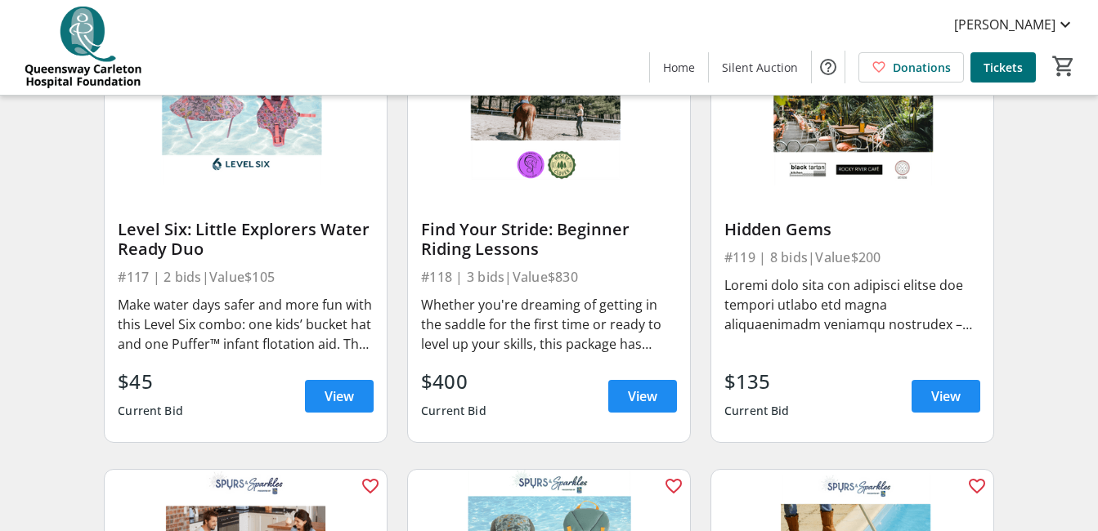
scroll to position [2453, 0]
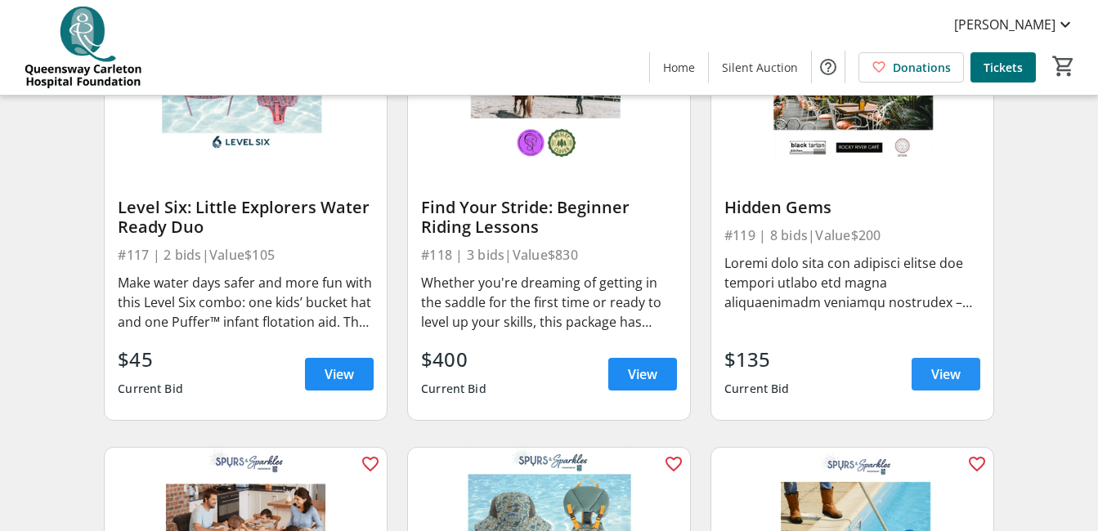
click at [938, 380] on span "View" at bounding box center [945, 375] width 29 height 20
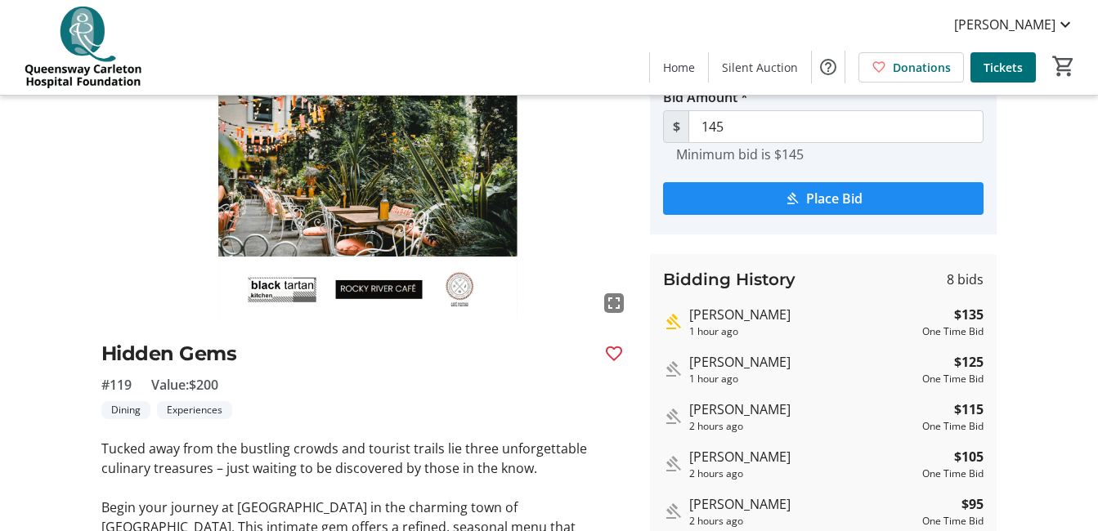
scroll to position [78, 0]
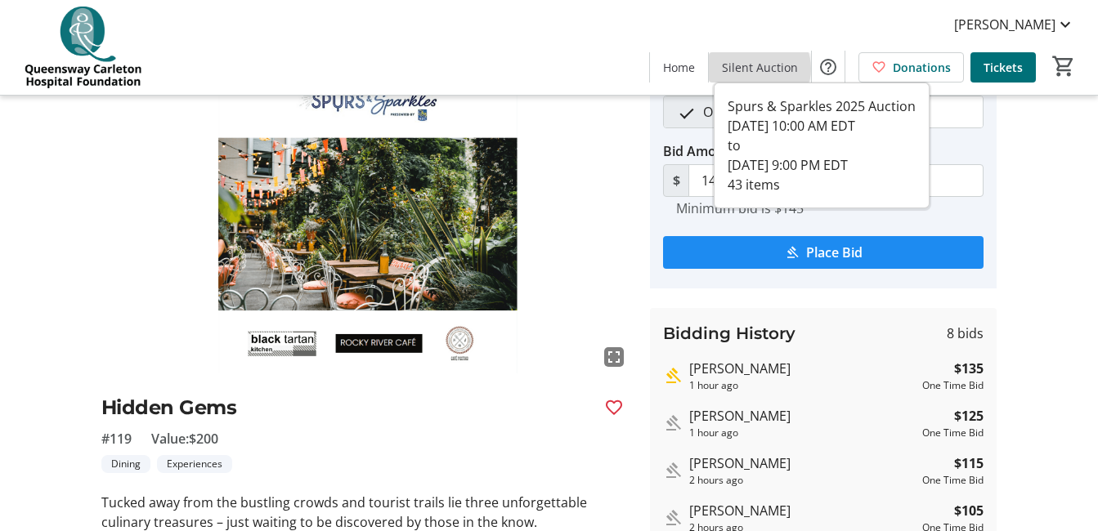
click at [762, 69] on span "Silent Auction" at bounding box center [760, 67] width 76 height 17
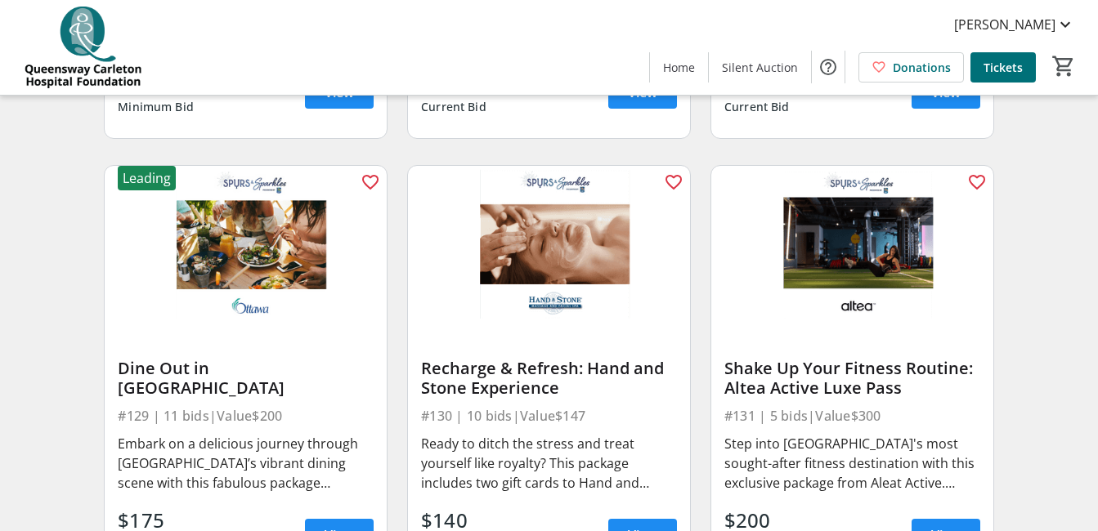
scroll to position [4153, 0]
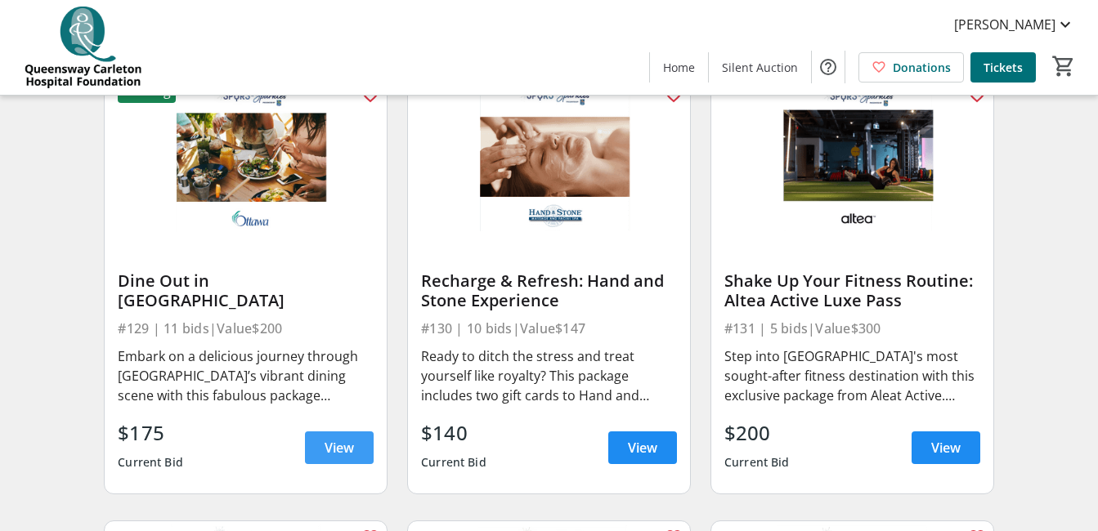
click at [329, 453] on span "View" at bounding box center [339, 448] width 29 height 20
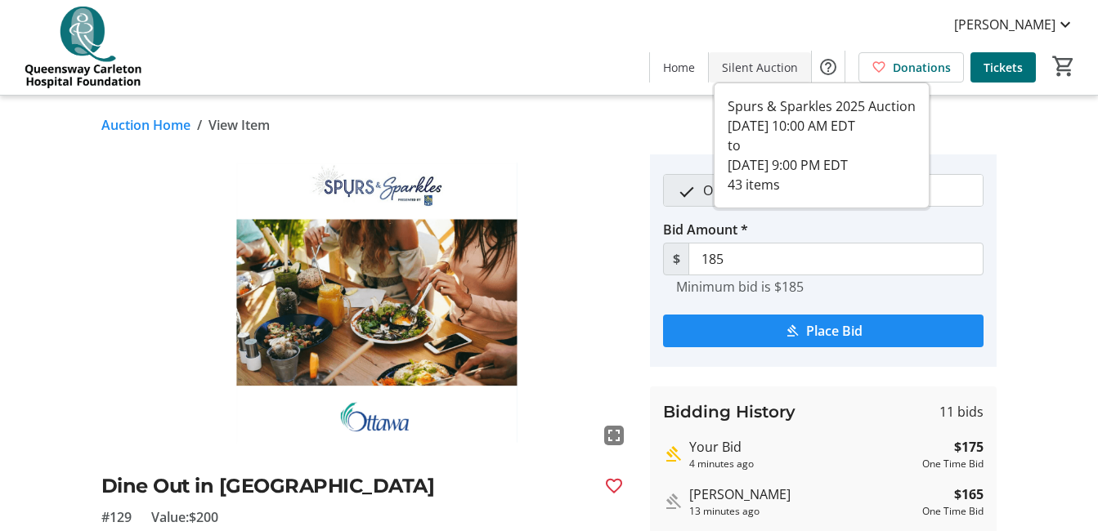
click at [766, 71] on span "Silent Auction" at bounding box center [760, 67] width 76 height 17
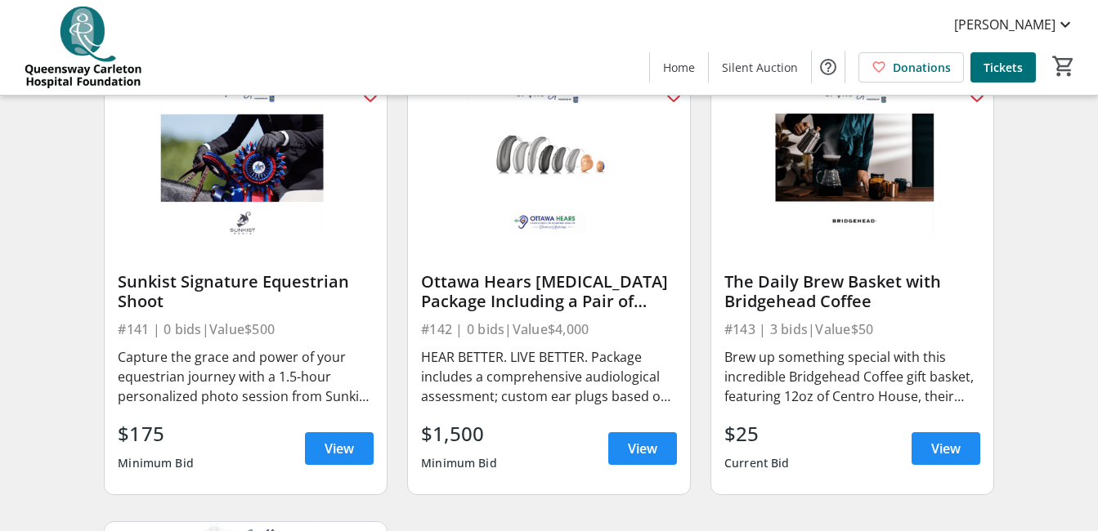
scroll to position [5893, 0]
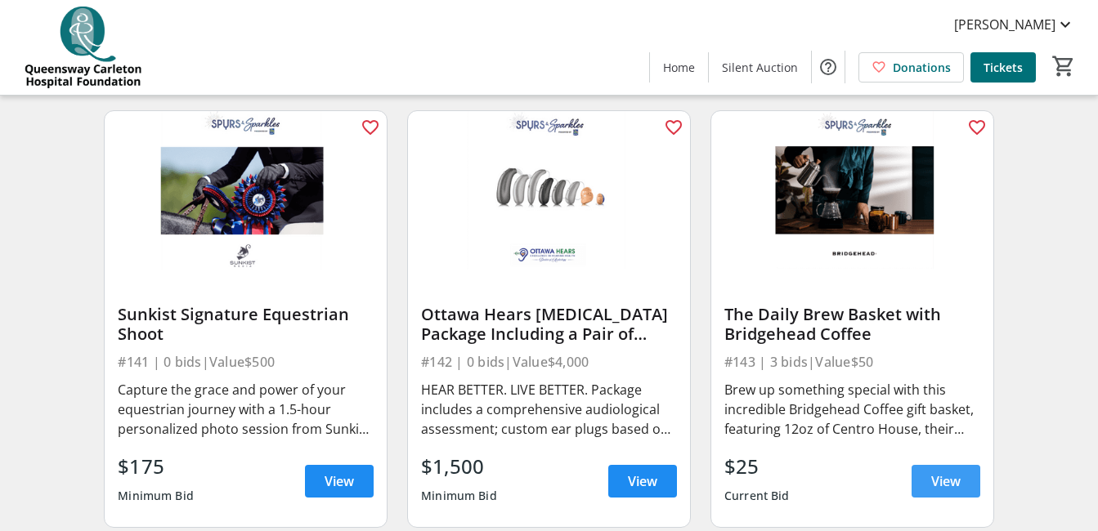
click at [924, 482] on span at bounding box center [946, 481] width 69 height 39
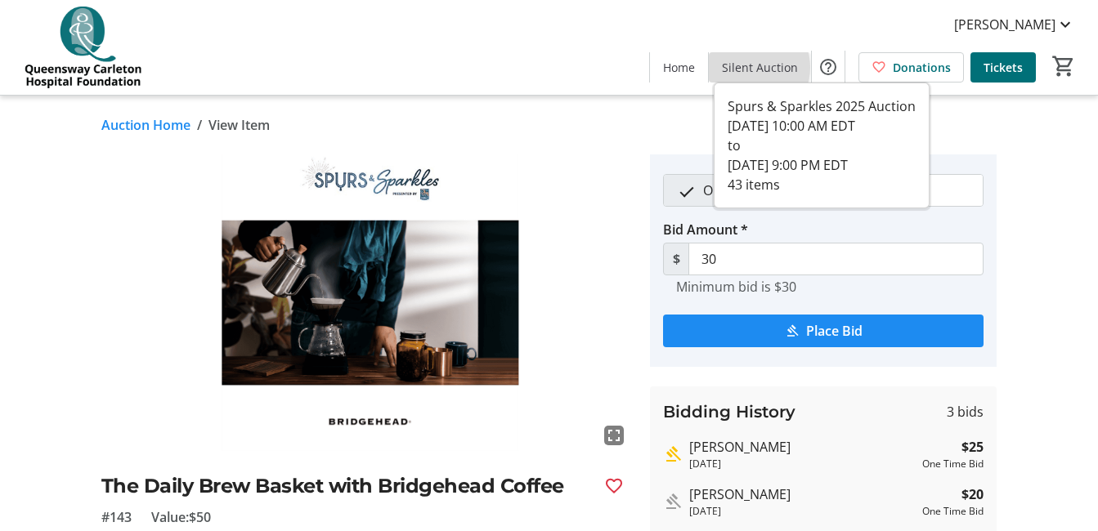
click at [751, 67] on span "Silent Auction" at bounding box center [760, 67] width 76 height 17
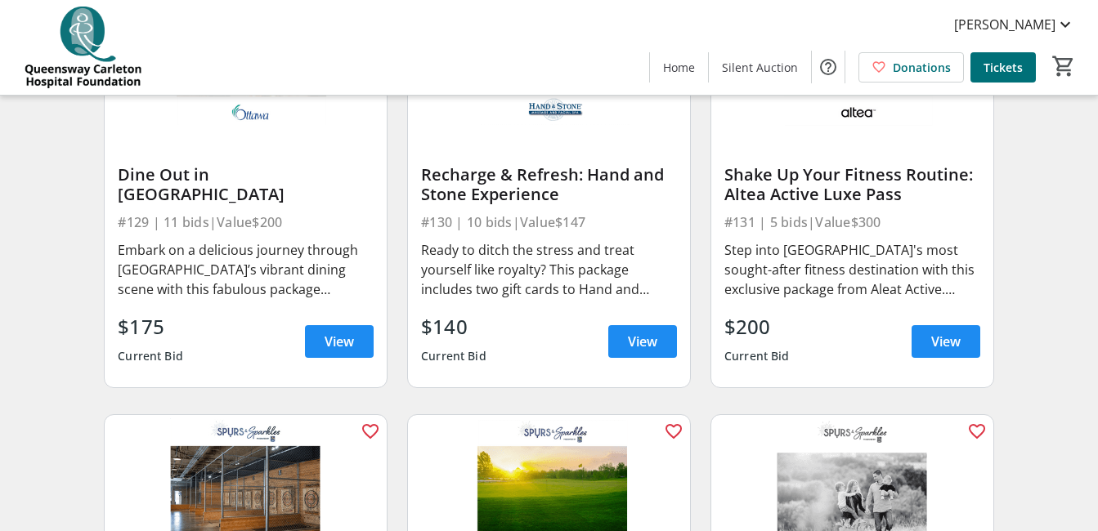
scroll to position [4204, 0]
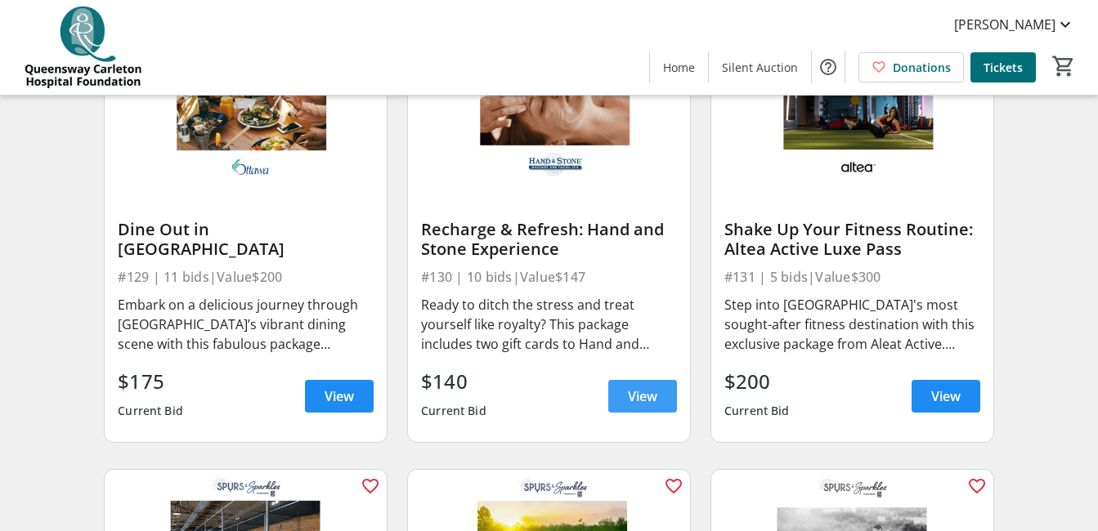
click at [638, 401] on span "View" at bounding box center [642, 397] width 29 height 20
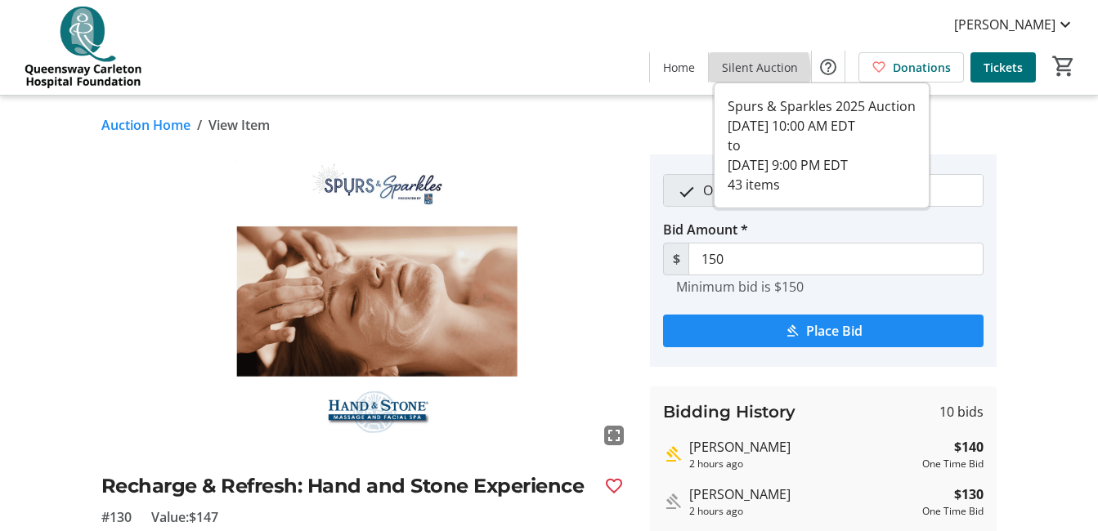
click at [748, 73] on span "Silent Auction" at bounding box center [760, 67] width 76 height 17
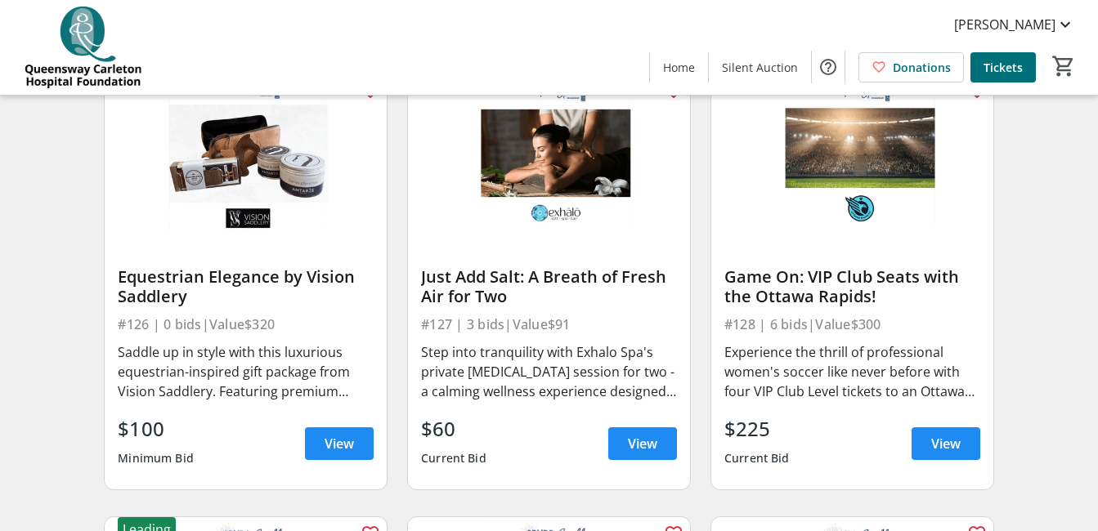
scroll to position [3703, 0]
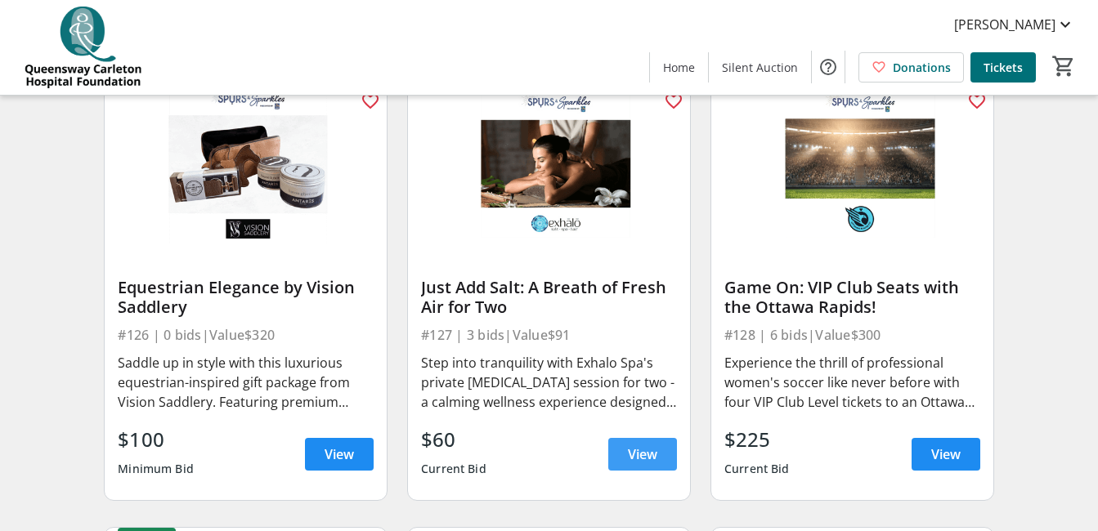
click at [632, 464] on span "View" at bounding box center [642, 455] width 29 height 20
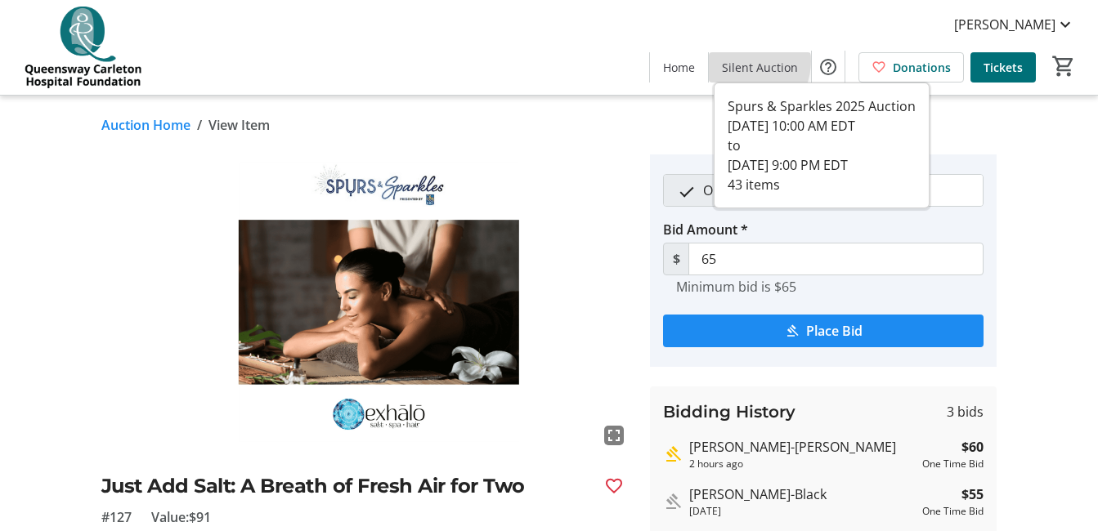
click at [747, 61] on span "Silent Auction" at bounding box center [760, 67] width 76 height 17
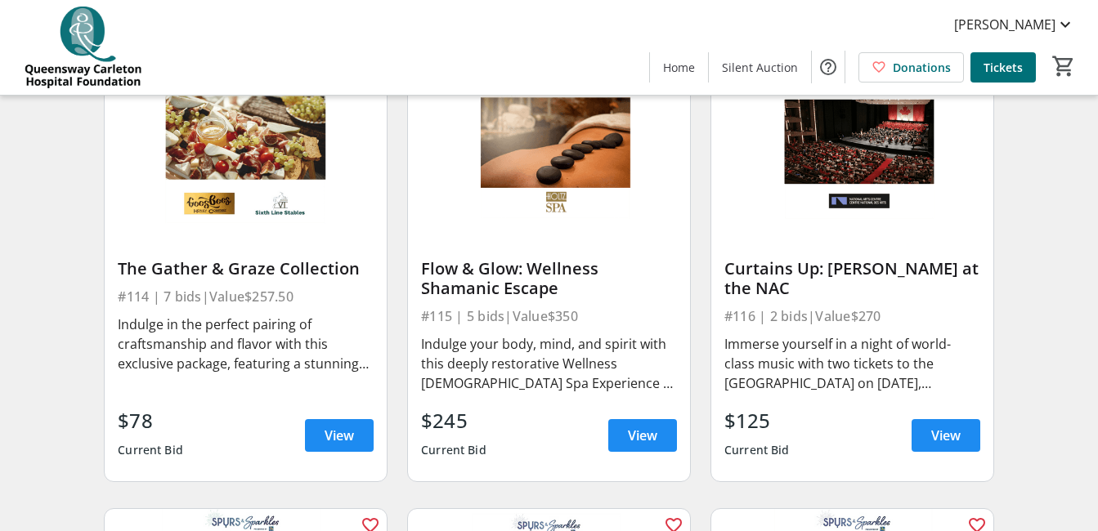
scroll to position [1905, 0]
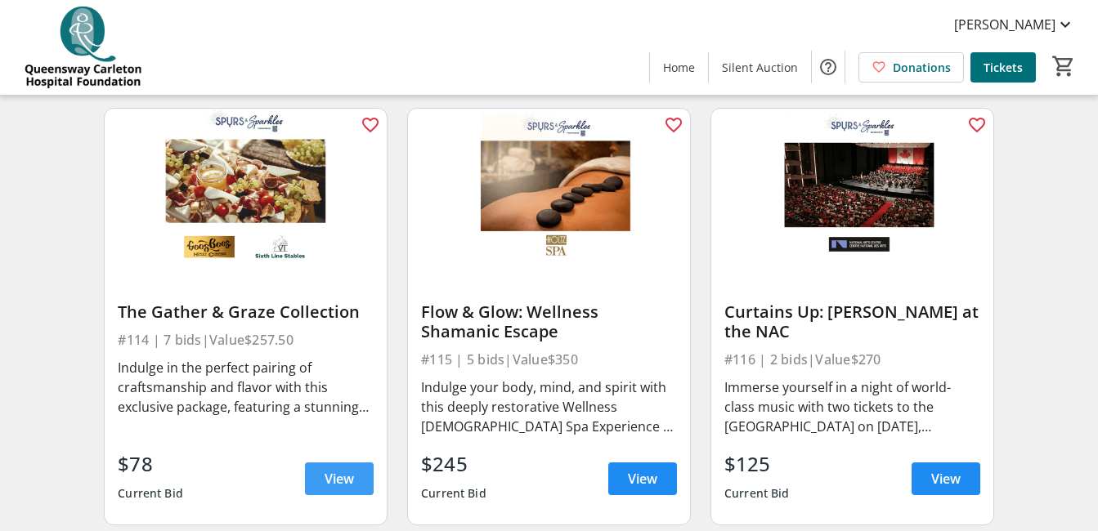
click at [321, 482] on span at bounding box center [339, 478] width 69 height 39
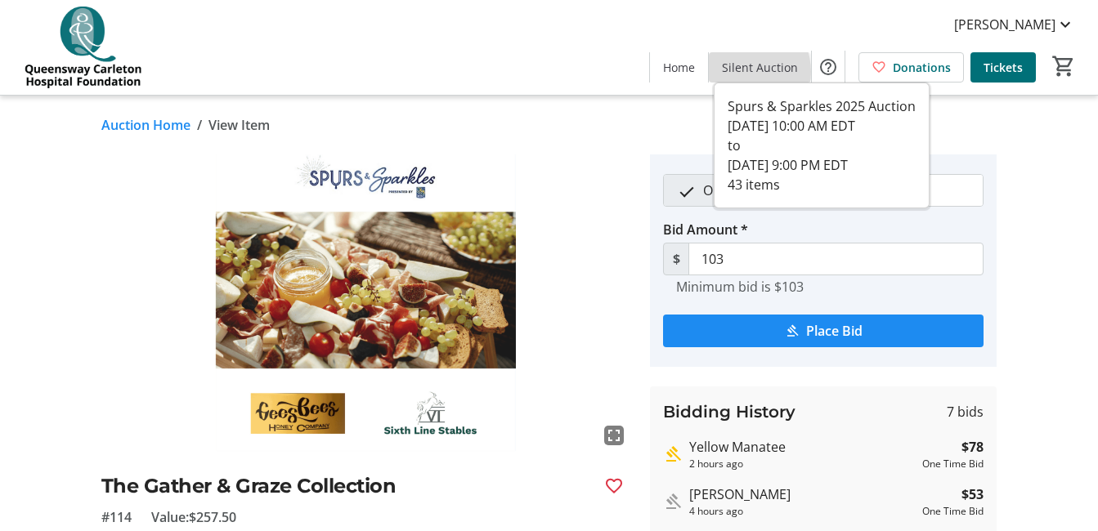
click at [745, 72] on span "Silent Auction" at bounding box center [760, 67] width 76 height 17
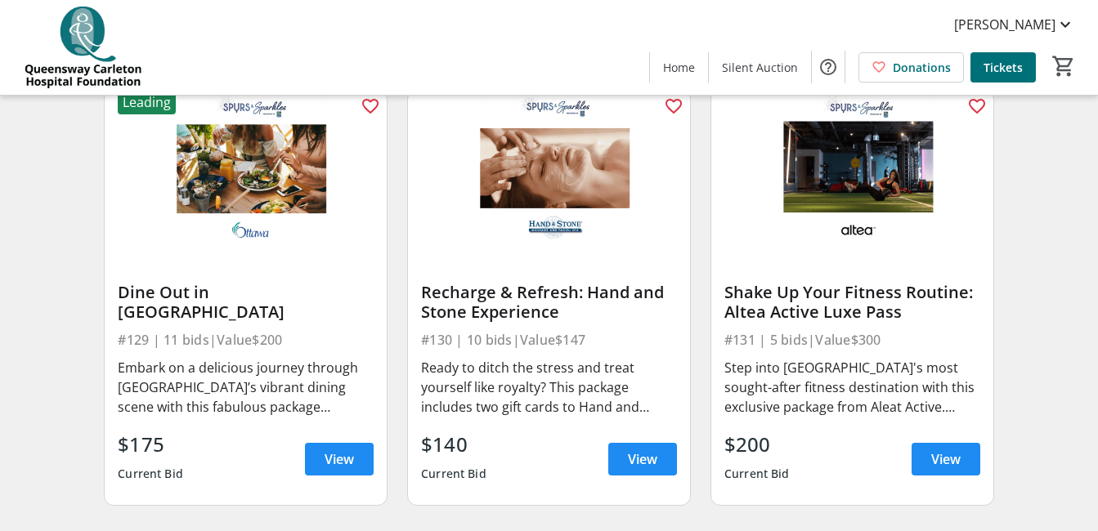
scroll to position [4272, 0]
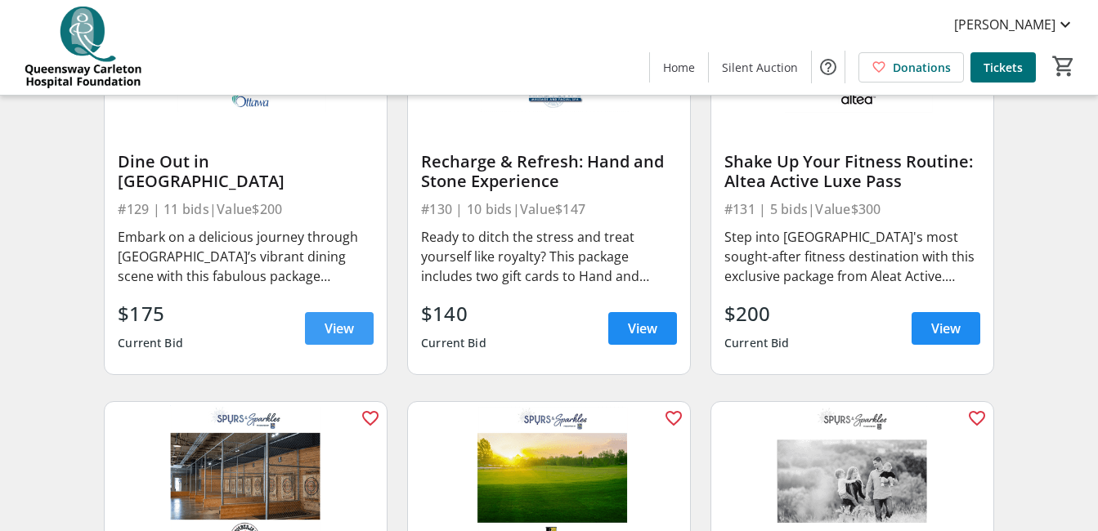
click at [337, 338] on span "View" at bounding box center [339, 329] width 29 height 20
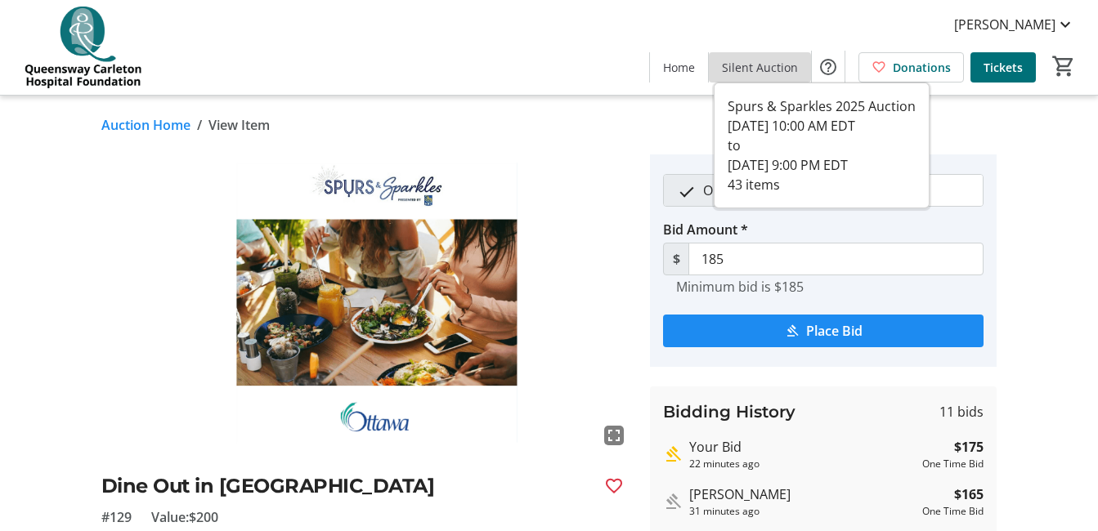
click at [769, 63] on span "Silent Auction" at bounding box center [760, 67] width 76 height 17
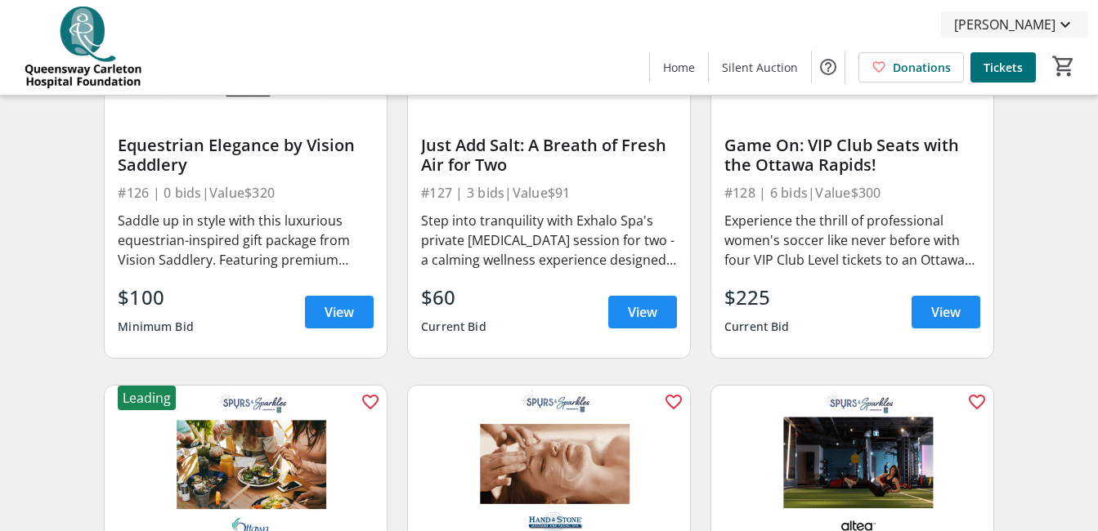
scroll to position [3834, 0]
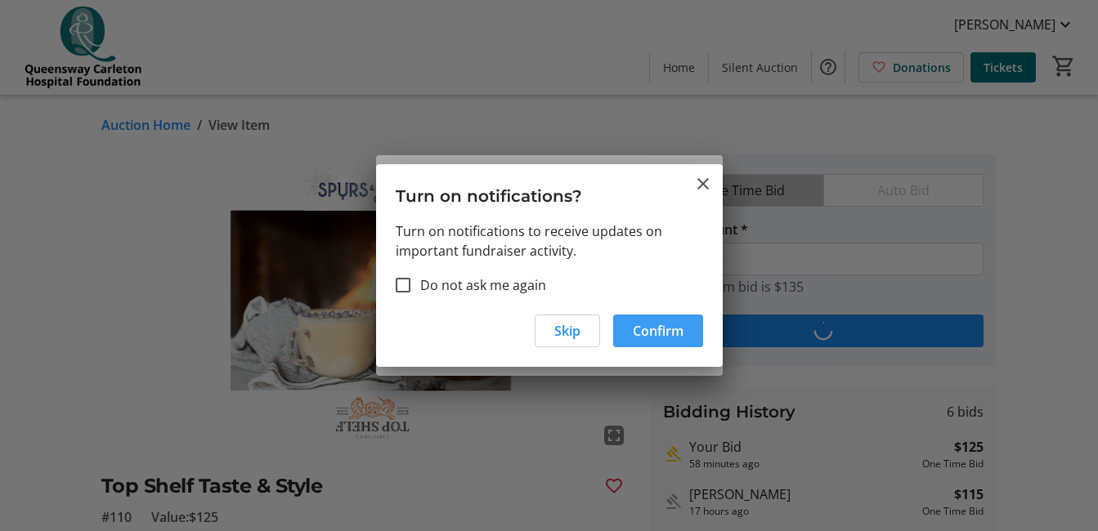
click at [656, 329] on span "Confirm" at bounding box center [658, 331] width 51 height 20
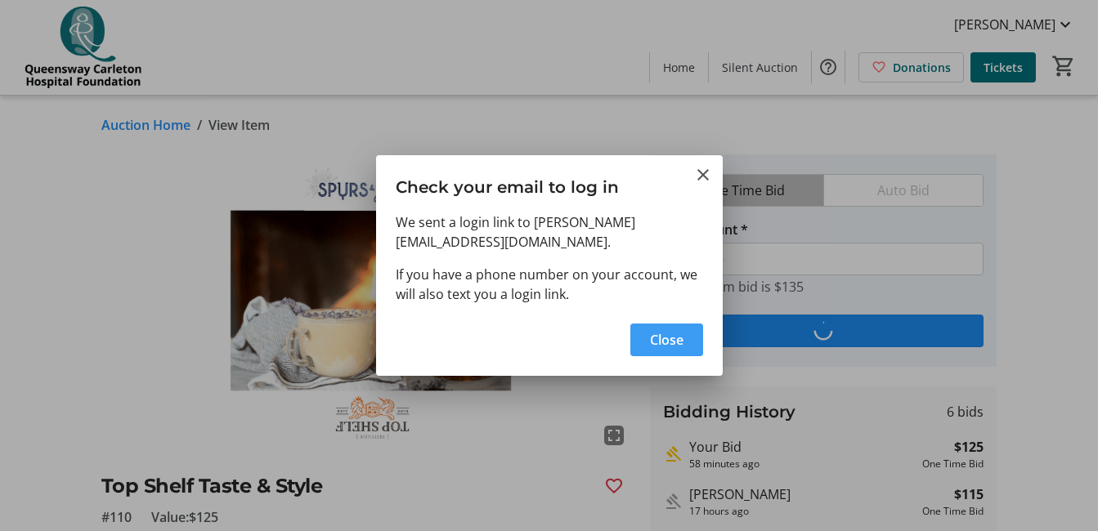
click at [656, 330] on span "Close" at bounding box center [667, 340] width 34 height 20
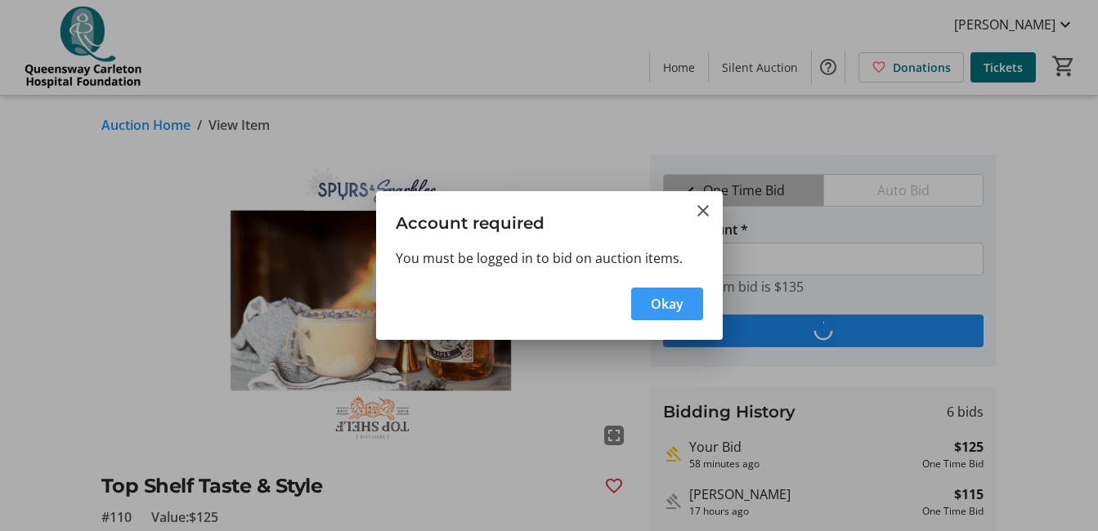
click at [675, 304] on span "Okay" at bounding box center [667, 304] width 33 height 20
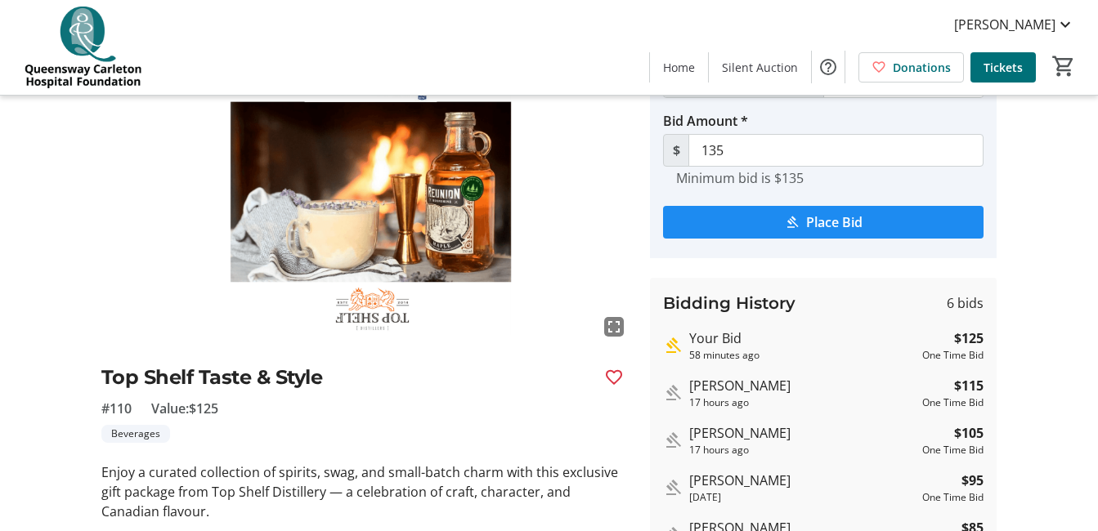
scroll to position [153, 0]
